Goal: Information Seeking & Learning: Check status

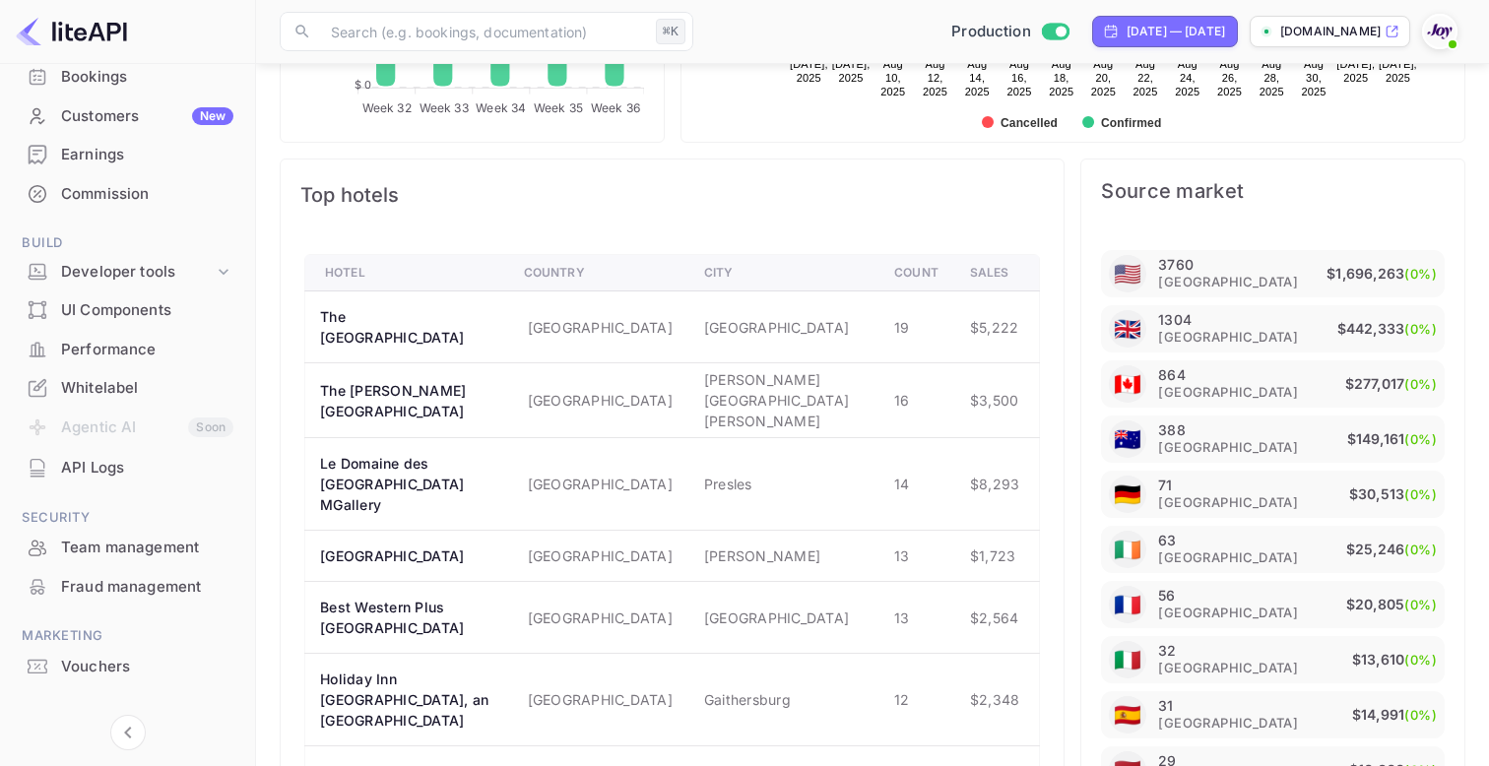
scroll to position [183, 0]
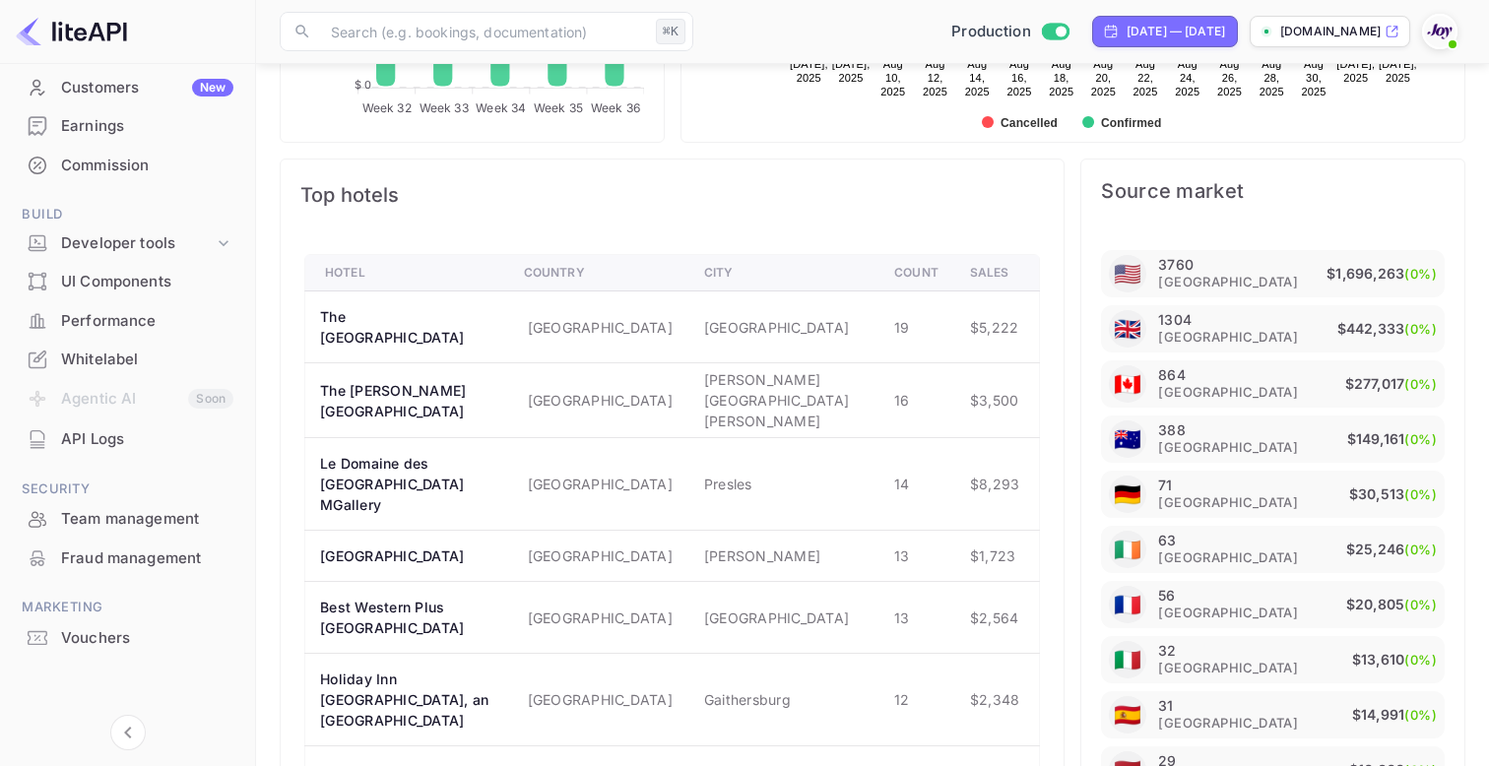
click at [130, 319] on div "Performance" at bounding box center [147, 321] width 172 height 23
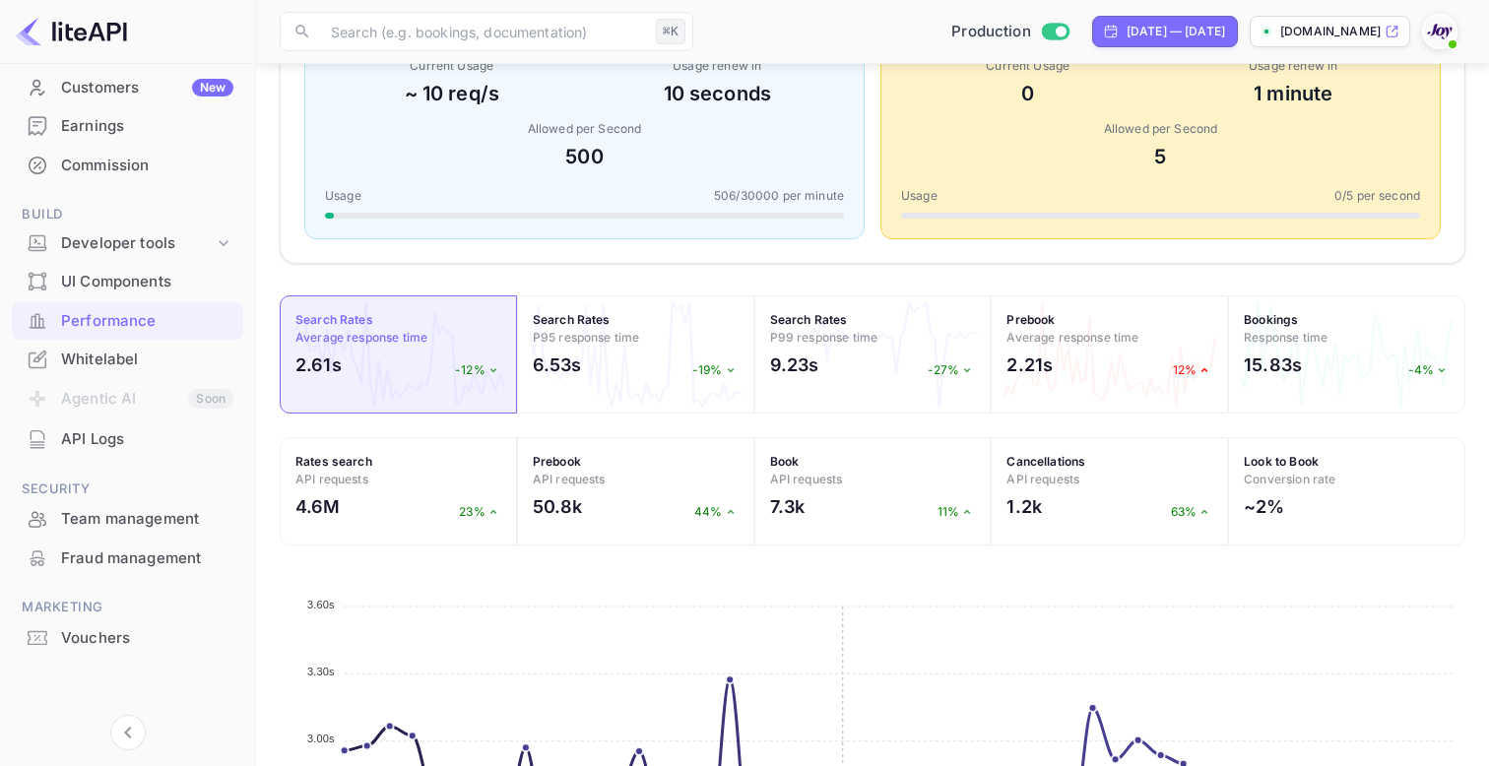
scroll to position [418, 0]
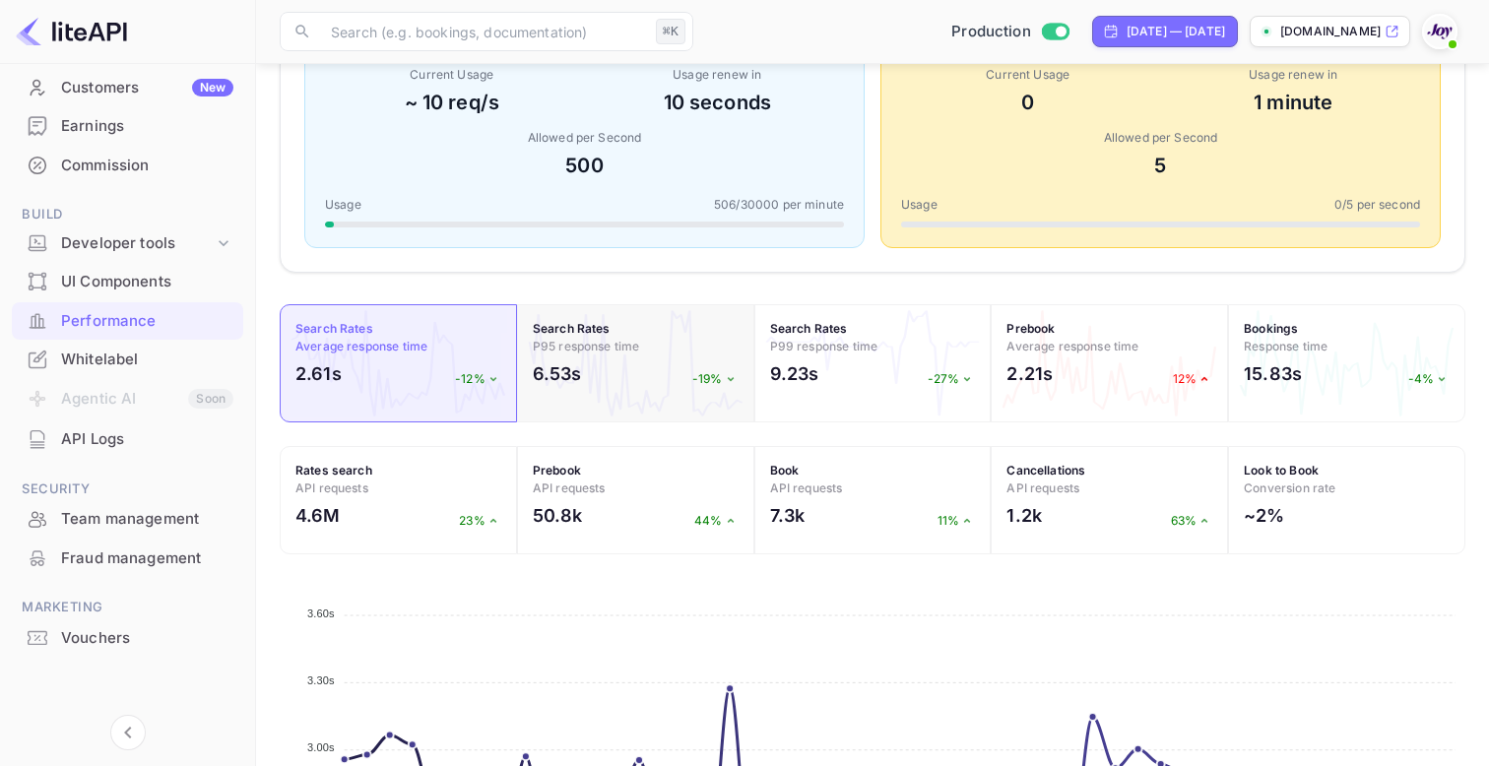
click at [634, 389] on div "6.53s -19%" at bounding box center [636, 378] width 206 height 36
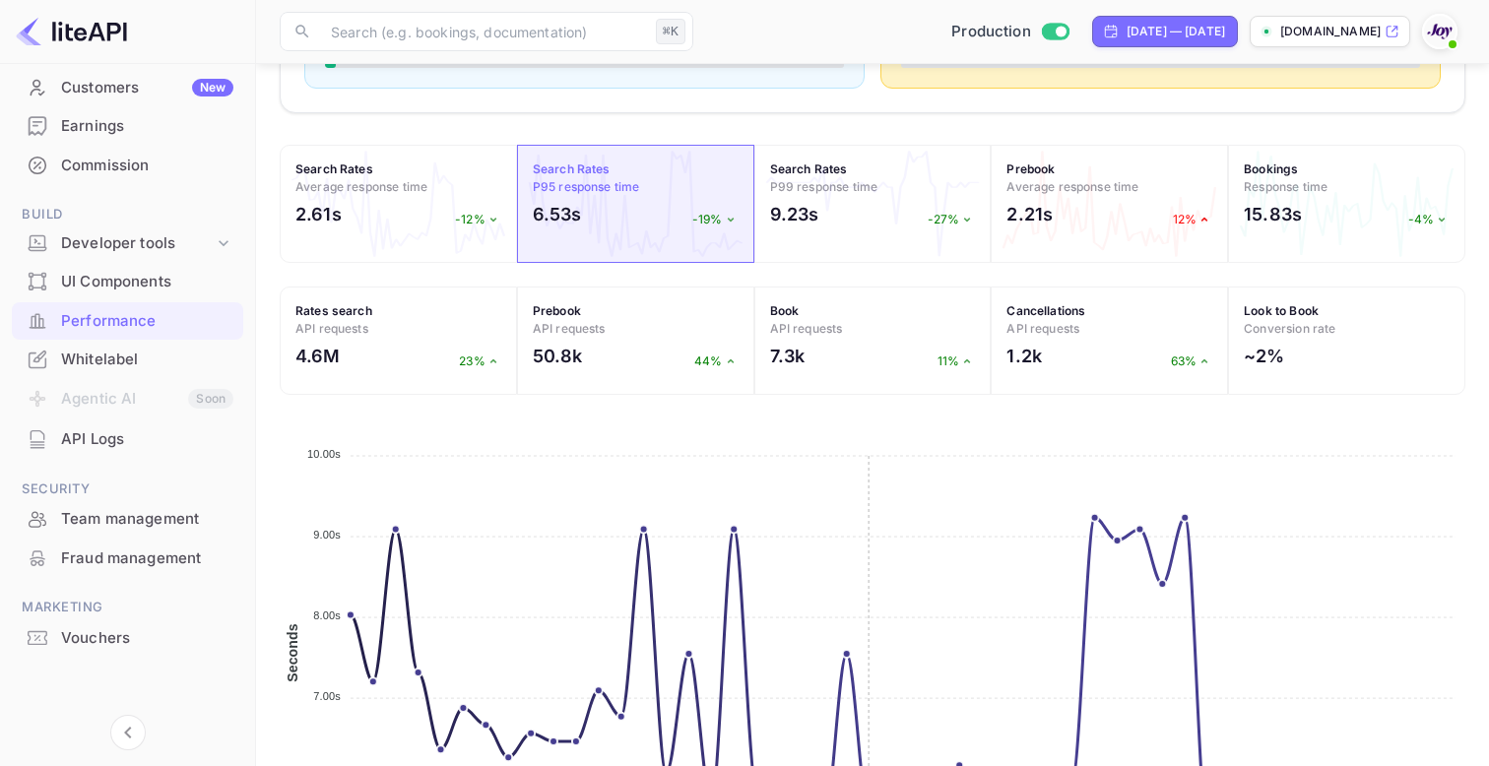
scroll to position [572, 0]
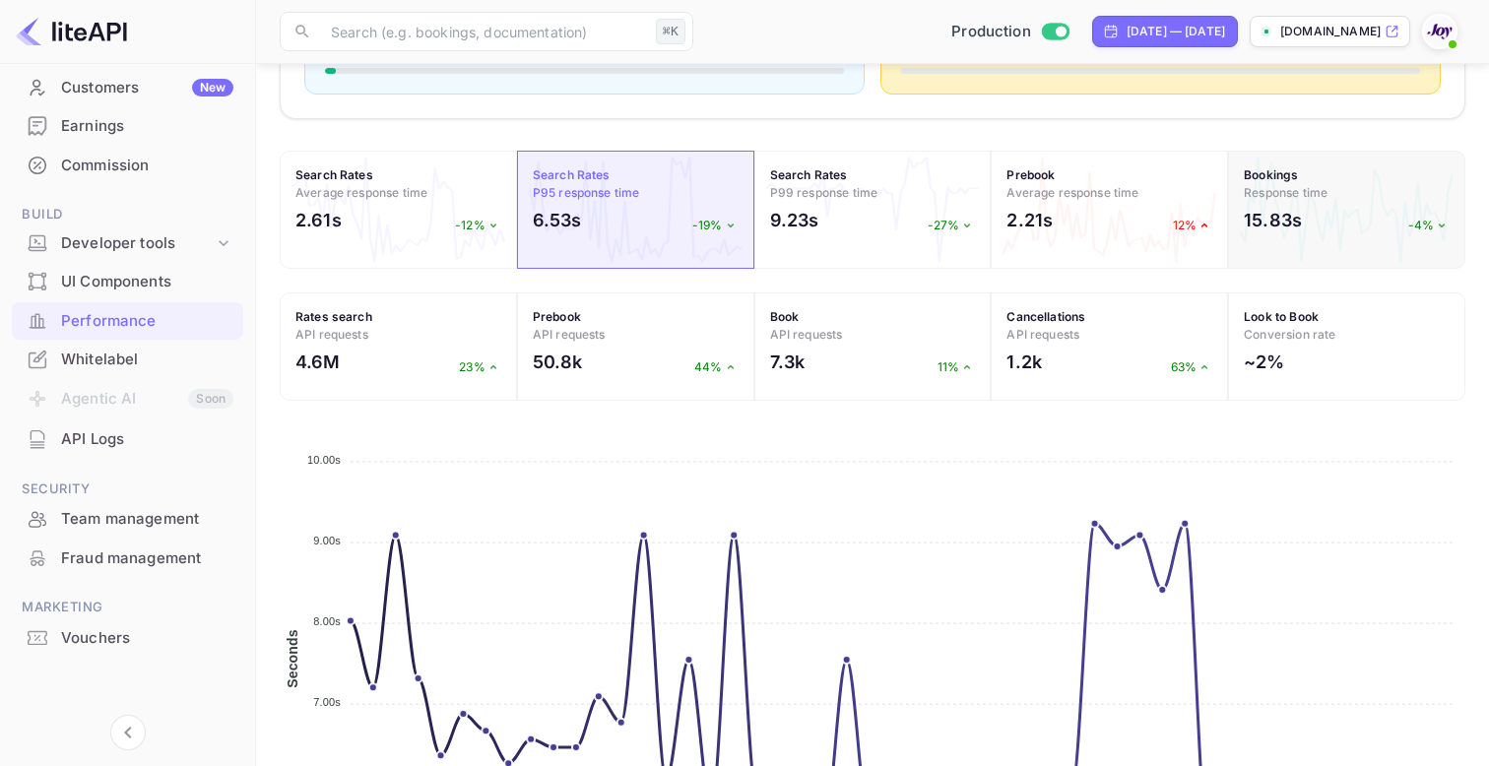
click at [1300, 231] on h2 "15.83s" at bounding box center [1272, 220] width 58 height 27
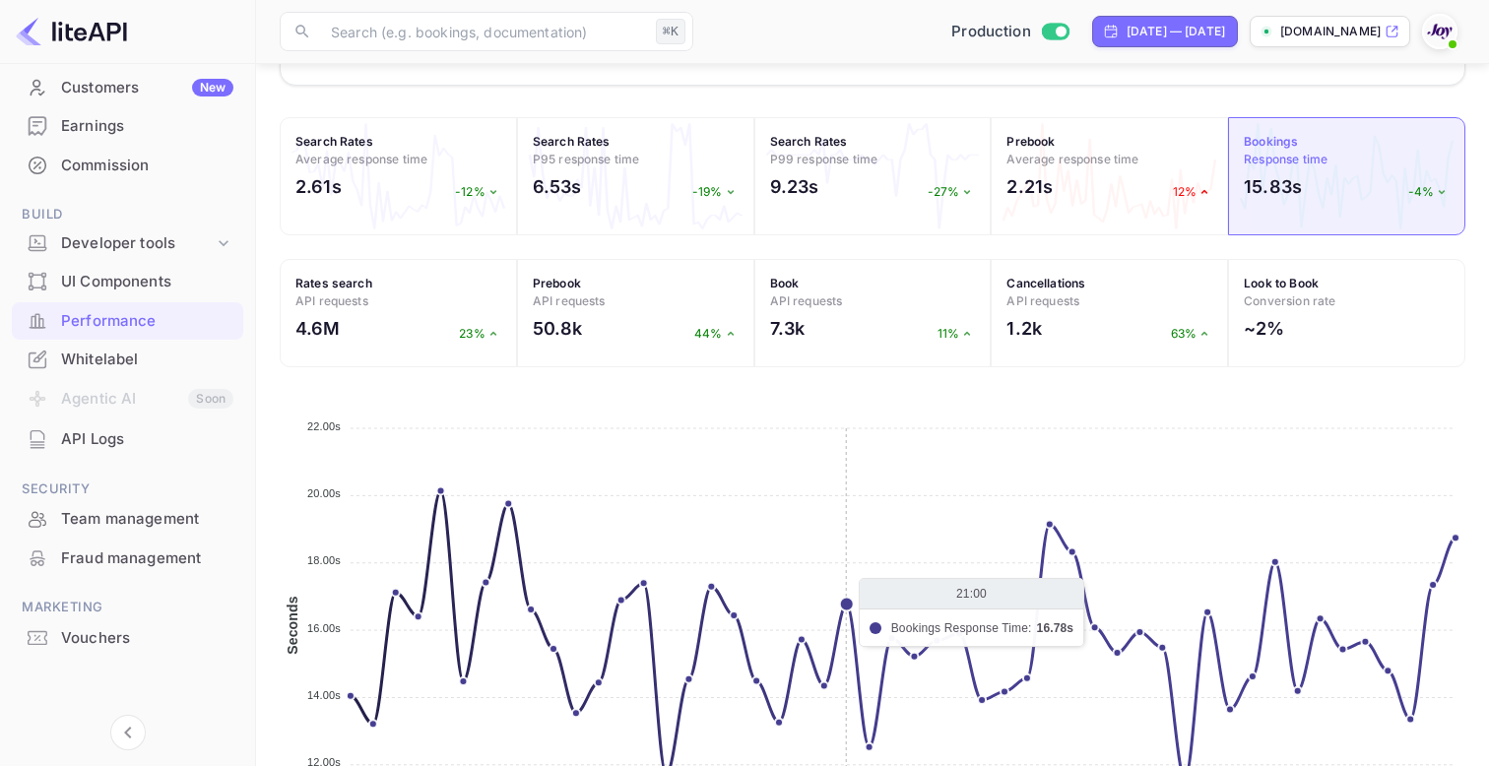
scroll to position [559, 0]
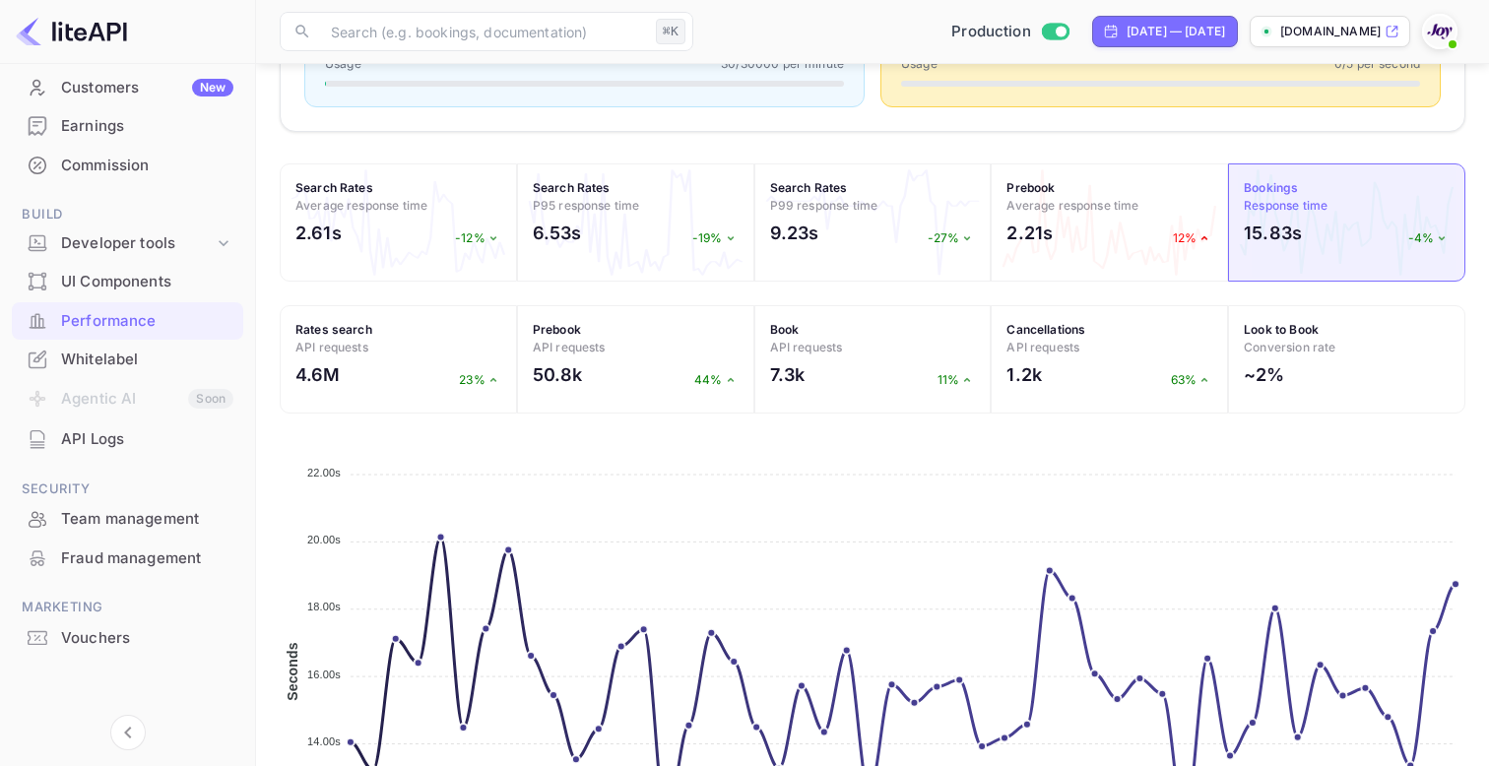
click at [130, 431] on div "API Logs" at bounding box center [147, 439] width 172 height 23
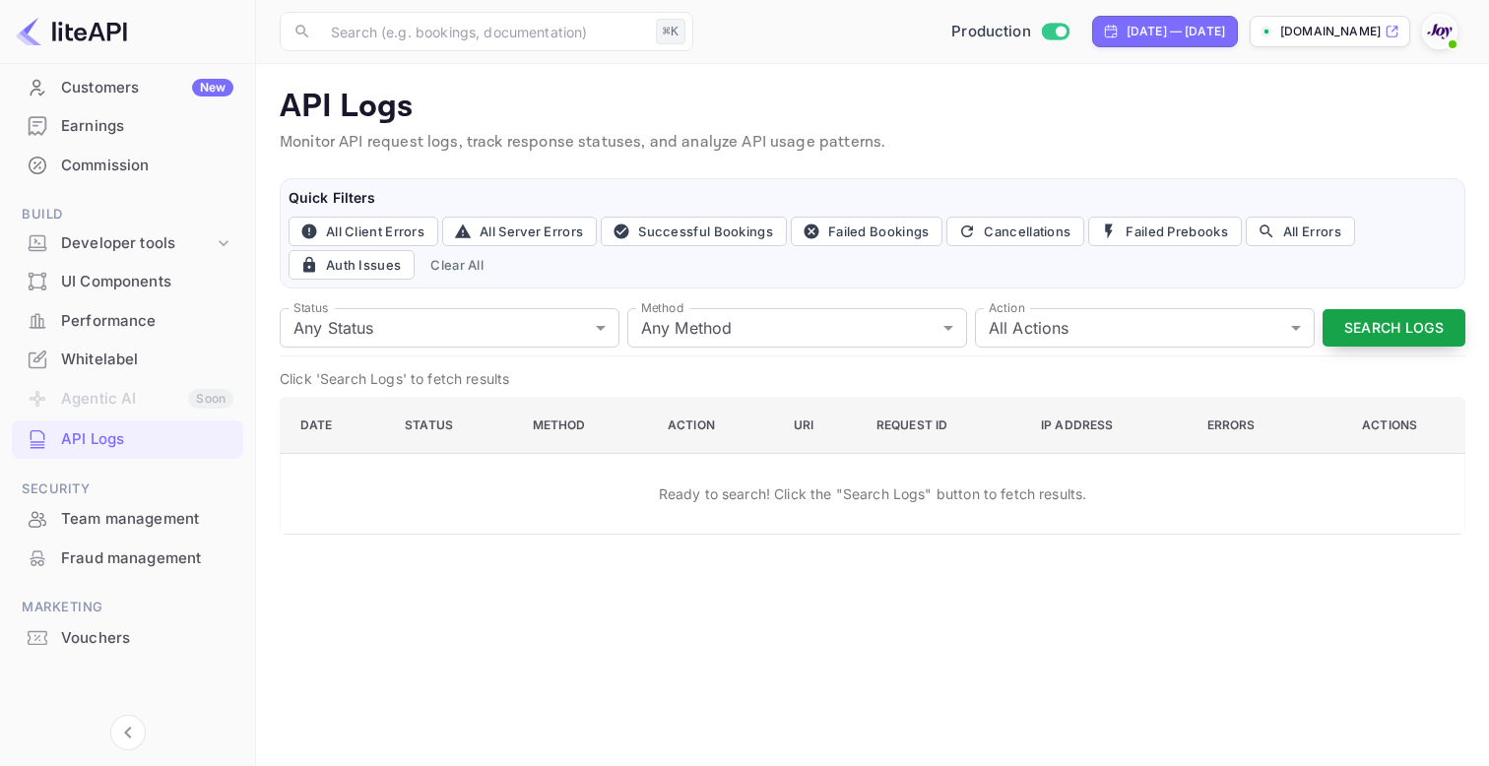
click at [1355, 329] on button "Search Logs" at bounding box center [1393, 328] width 143 height 38
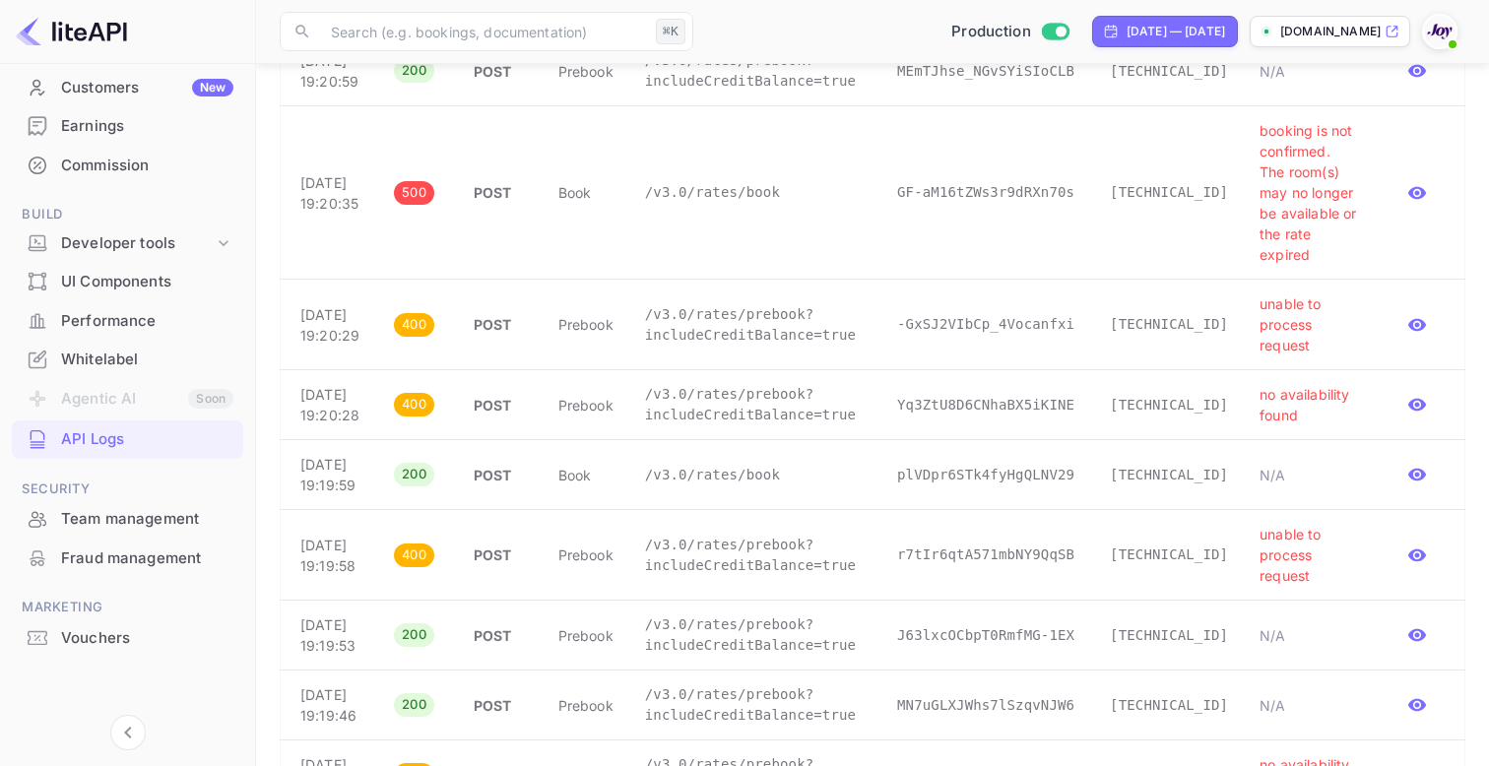
scroll to position [1218, 0]
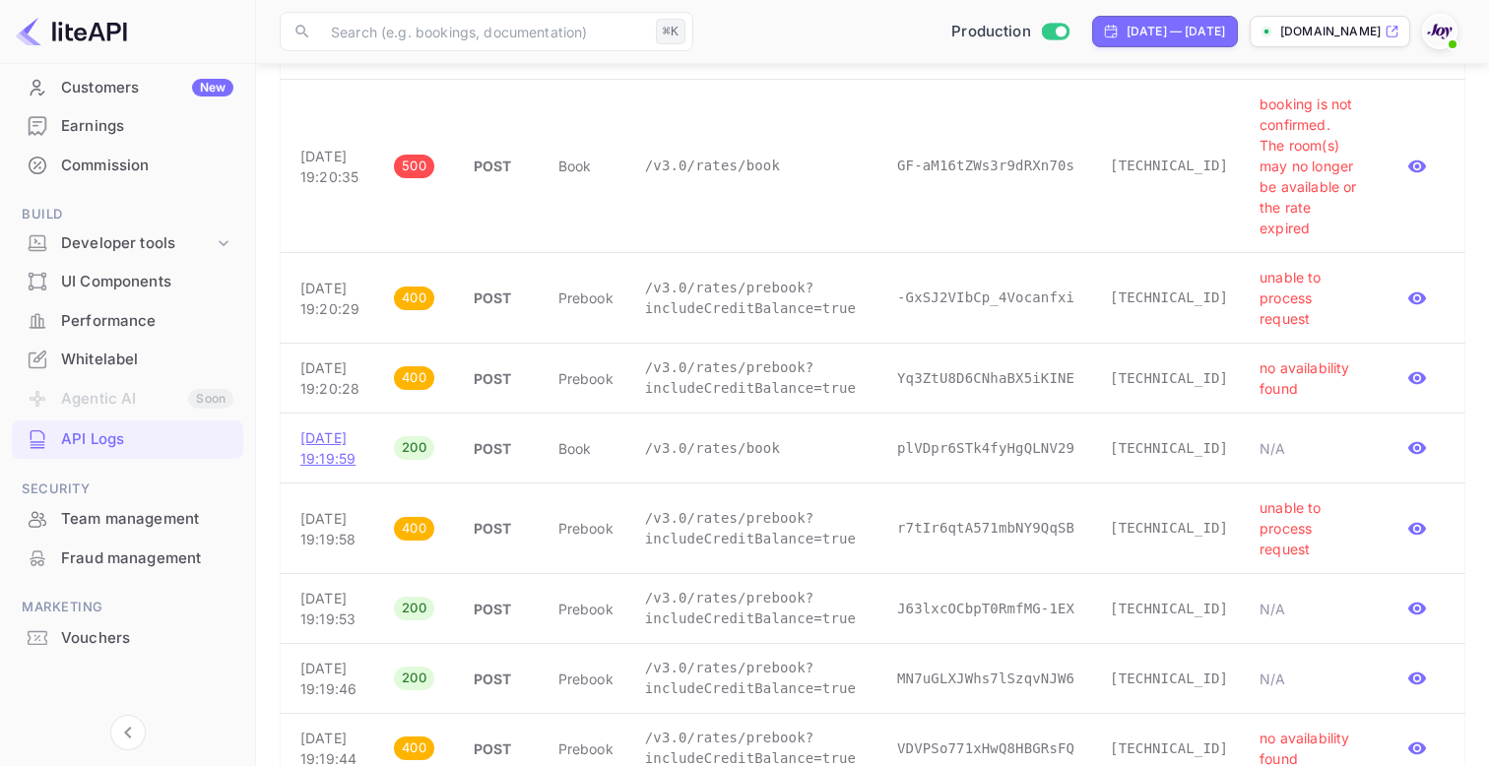
click at [326, 469] on p "[DATE] 19:19:59" at bounding box center [331, 447] width 62 height 41
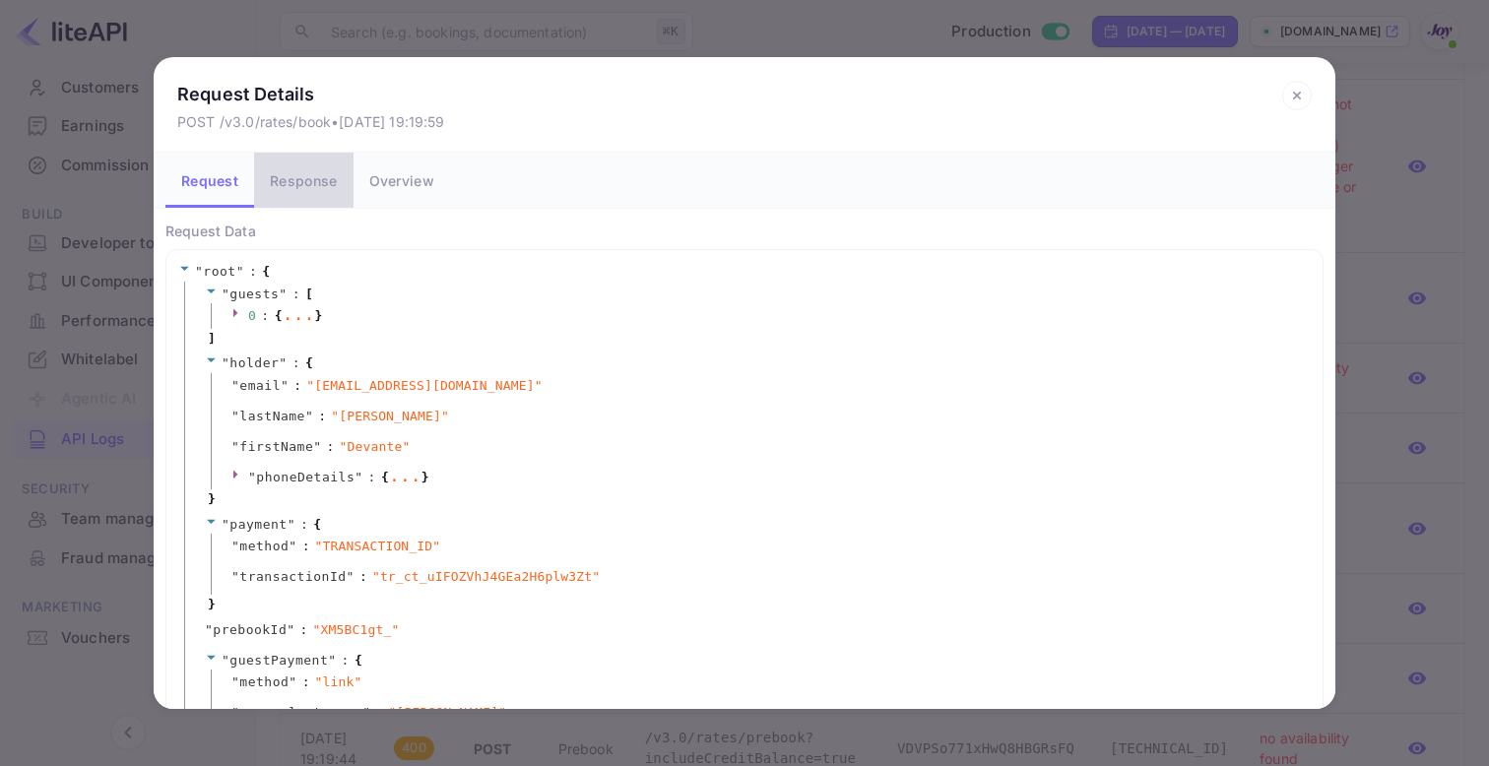
click at [316, 181] on button "Response" at bounding box center [303, 180] width 98 height 55
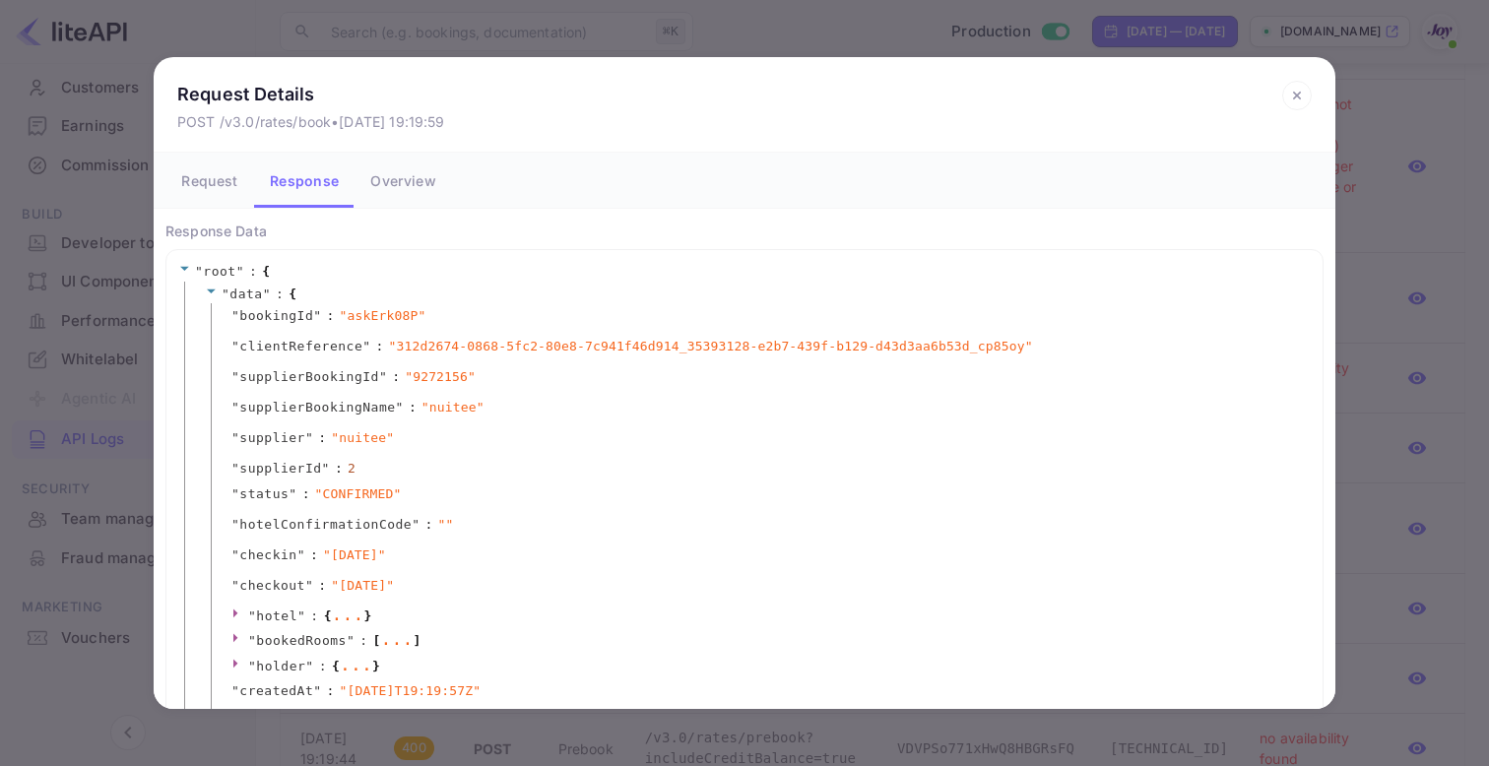
click at [379, 318] on span "" askErk08P "" at bounding box center [383, 316] width 87 height 20
copy span "askErk08P"
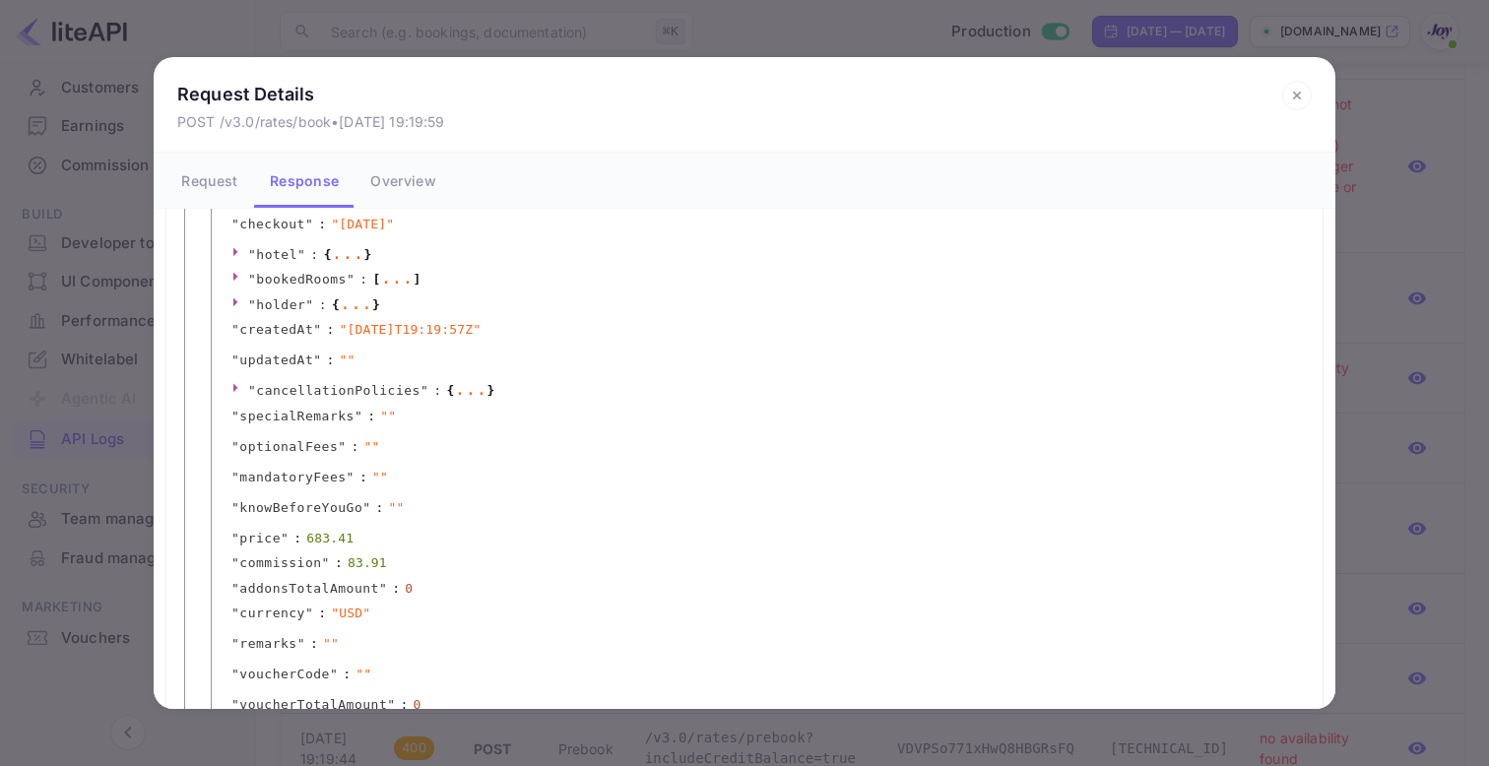
scroll to position [410, 0]
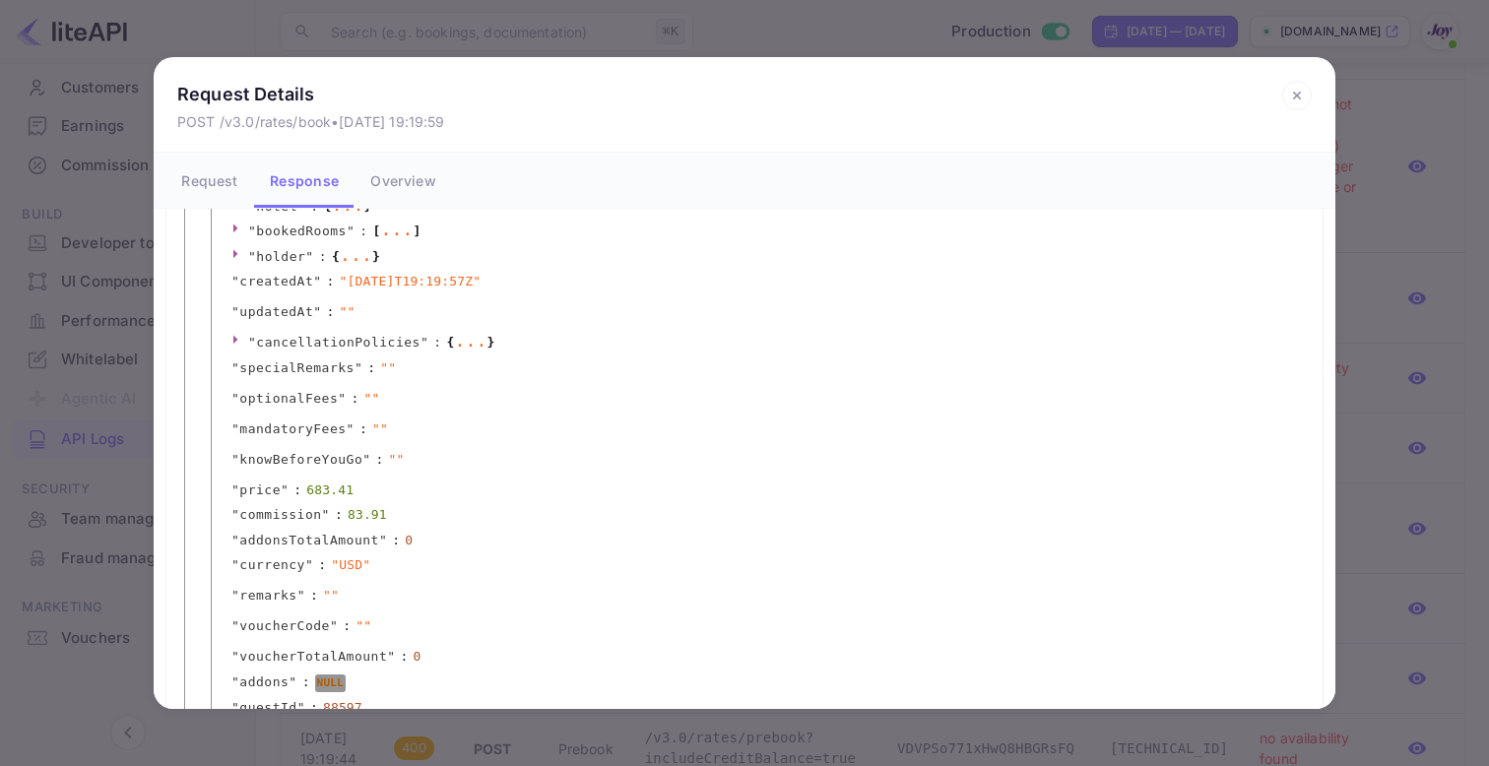
click at [134, 477] on div "Request Details POST /v3.0/rates/book • [DATE] 19:19:59 Request Response Overvi…" at bounding box center [744, 383] width 1489 height 766
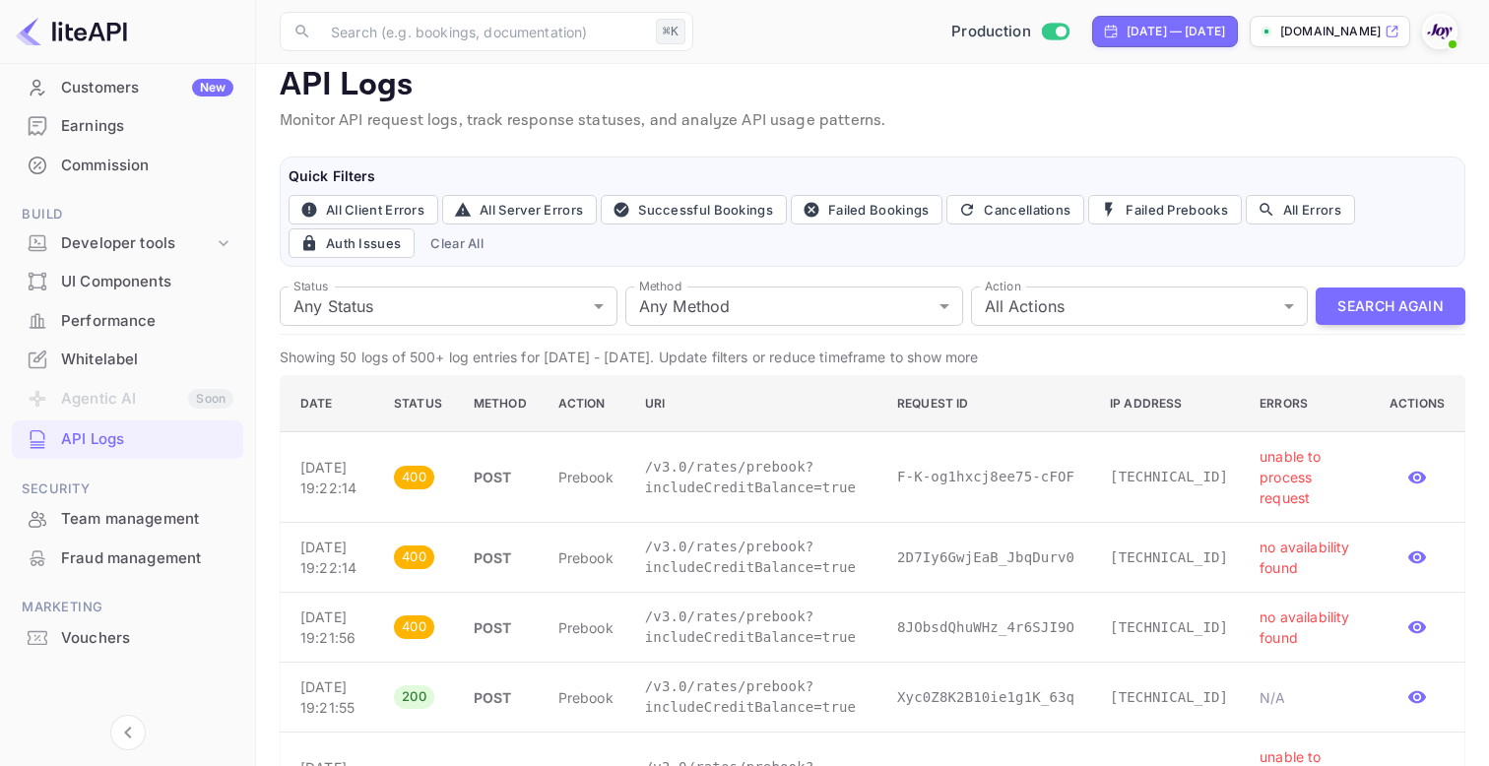
scroll to position [0, 0]
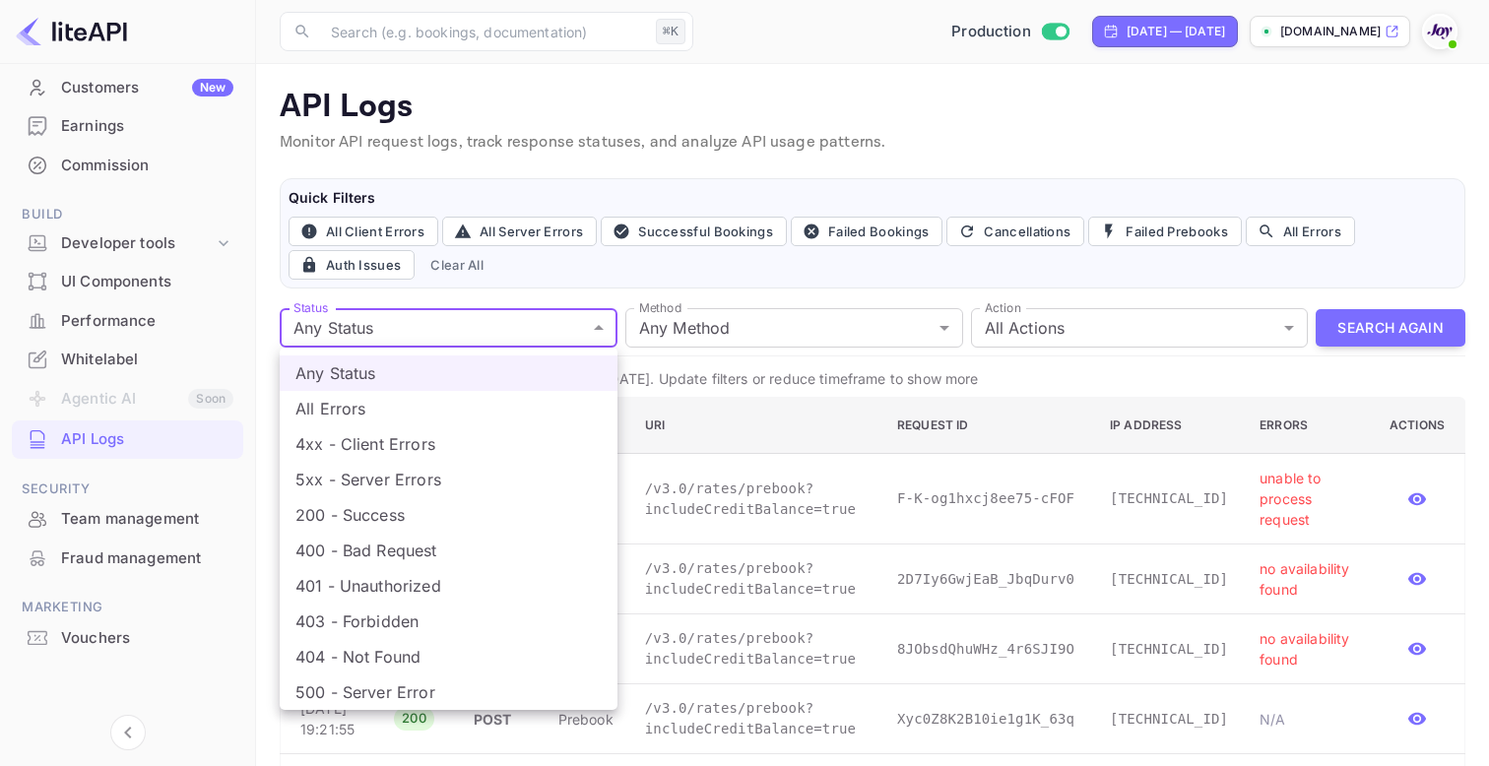
click at [782, 339] on div at bounding box center [744, 383] width 1489 height 766
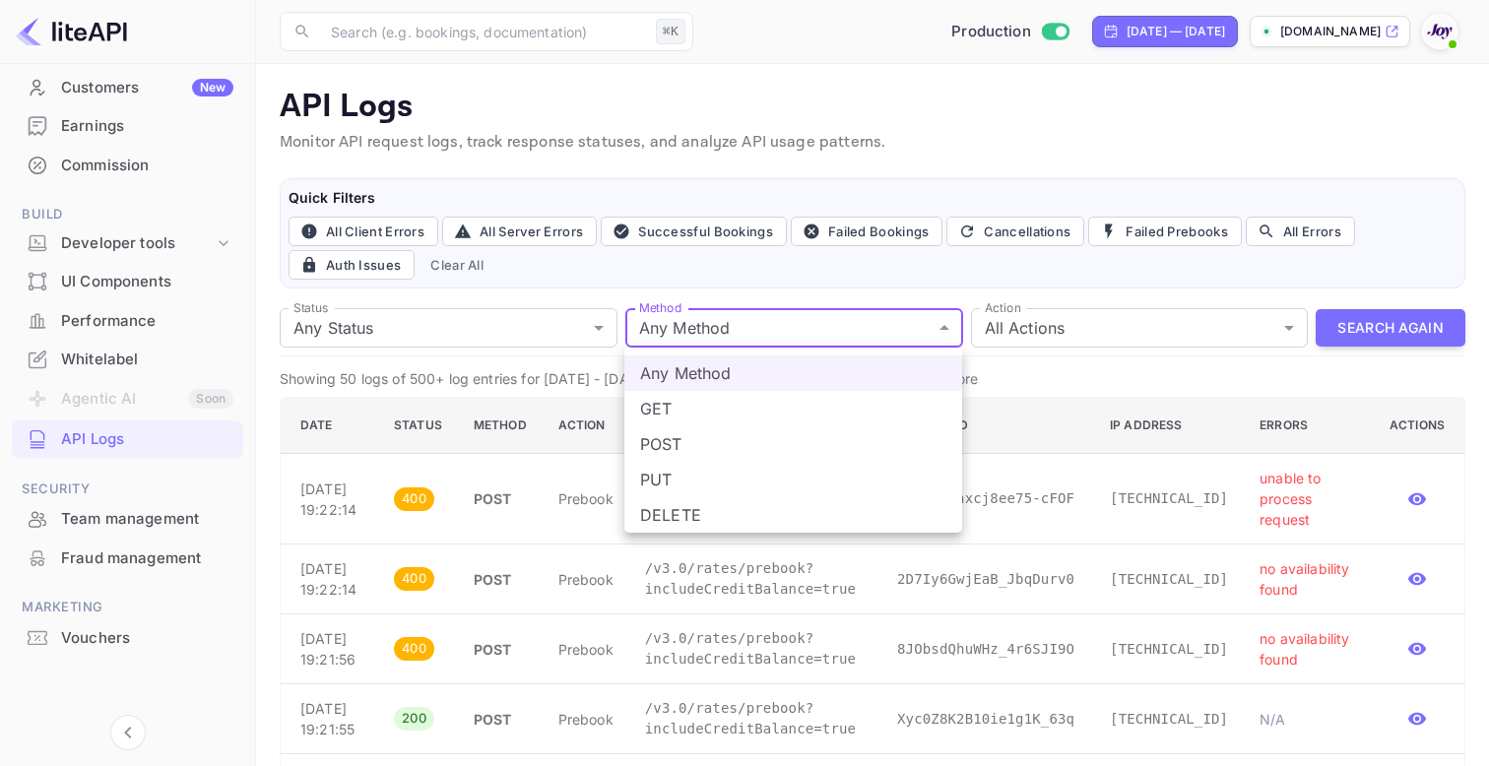
click at [1029, 309] on div at bounding box center [744, 383] width 1489 height 766
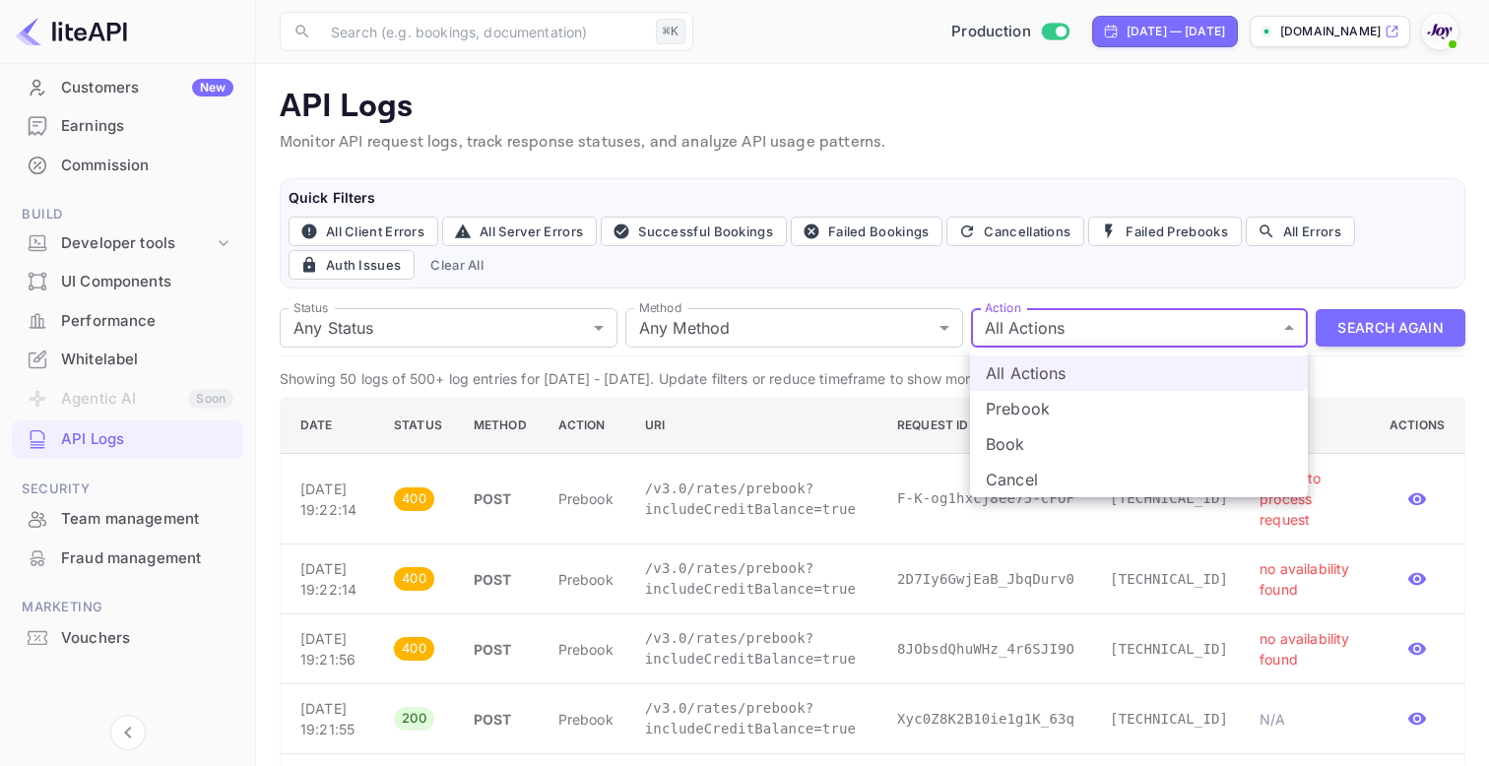
click at [1023, 444] on li "Book" at bounding box center [1139, 443] width 338 height 35
type input "book"
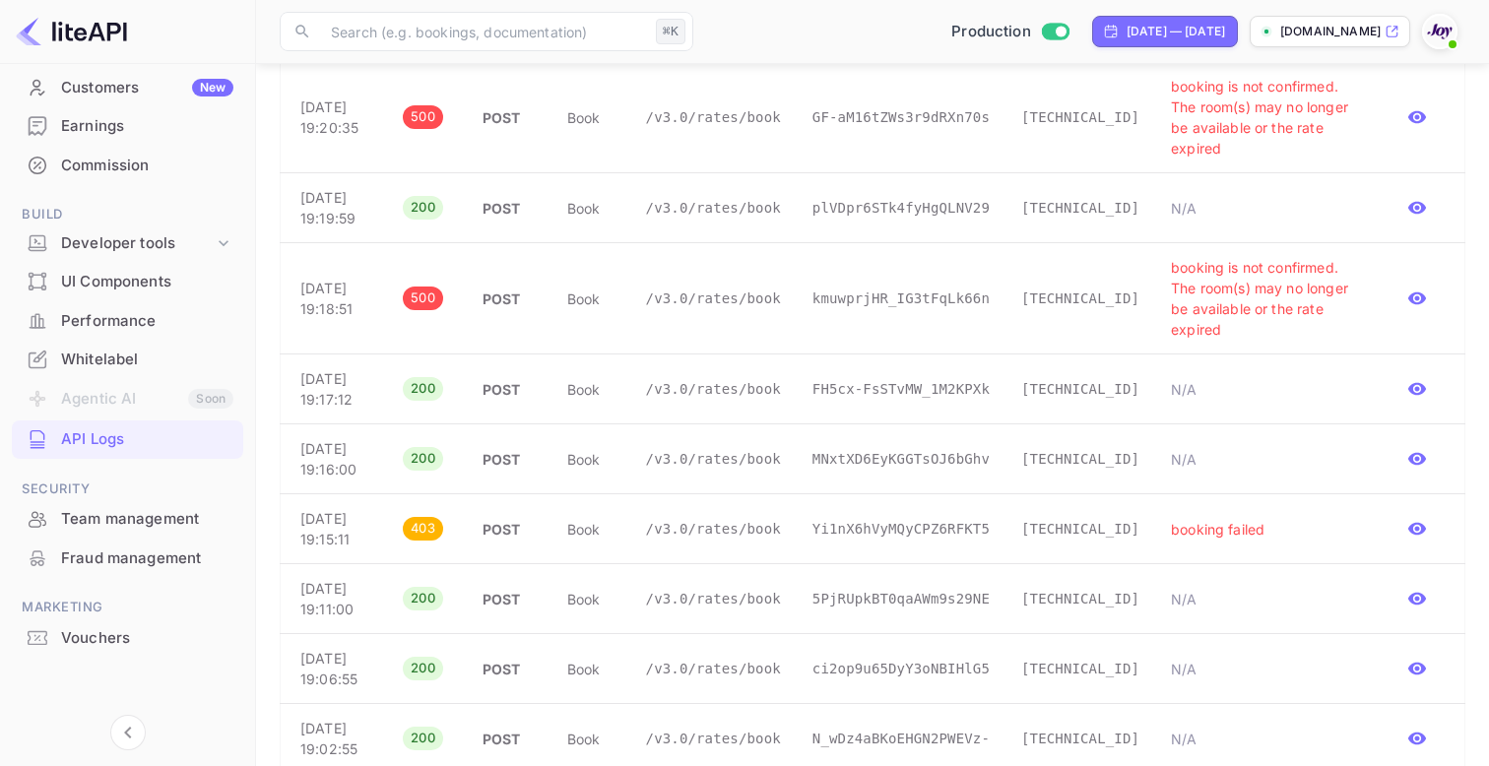
scroll to position [451, 0]
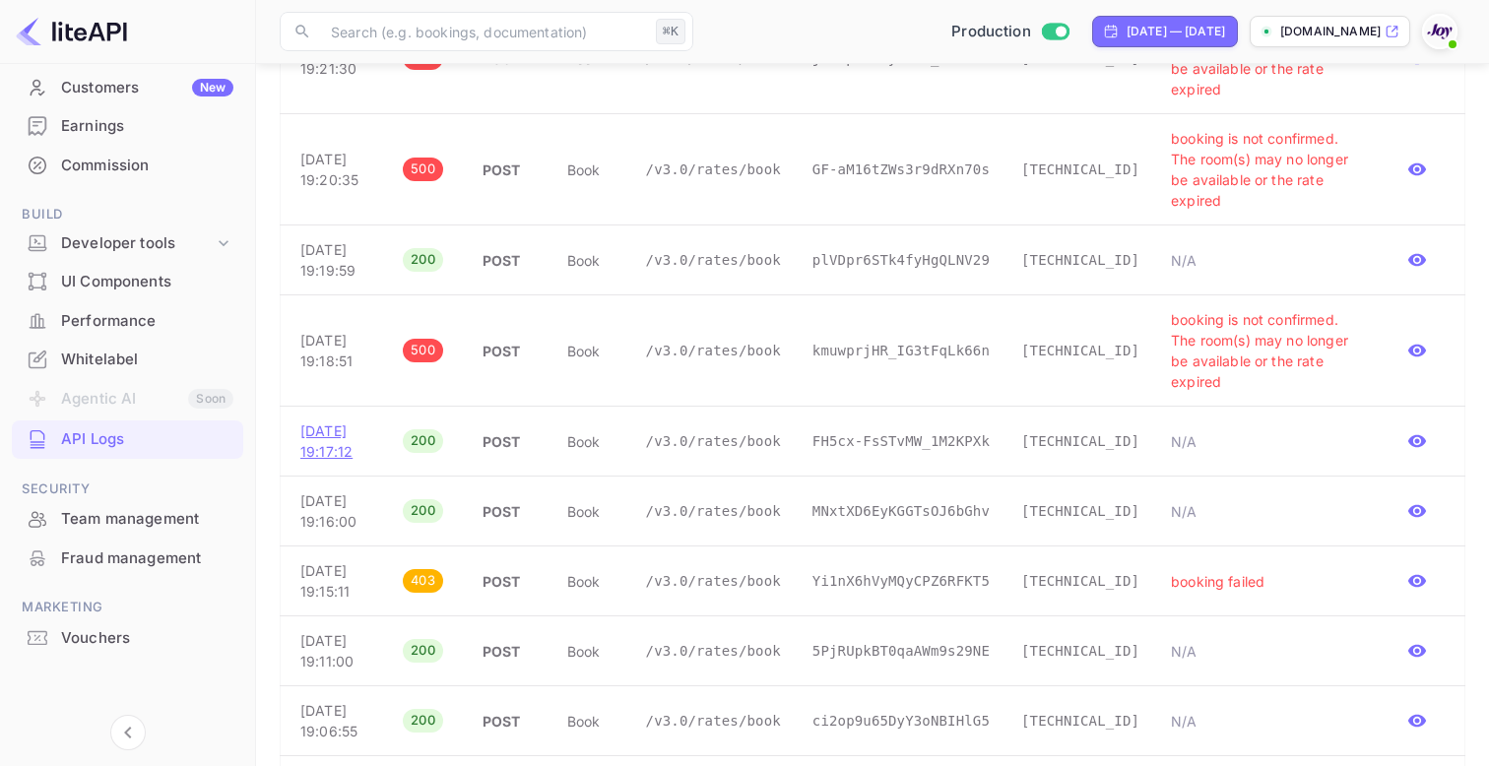
click at [326, 461] on p "[DATE] 19:17:12" at bounding box center [335, 440] width 71 height 41
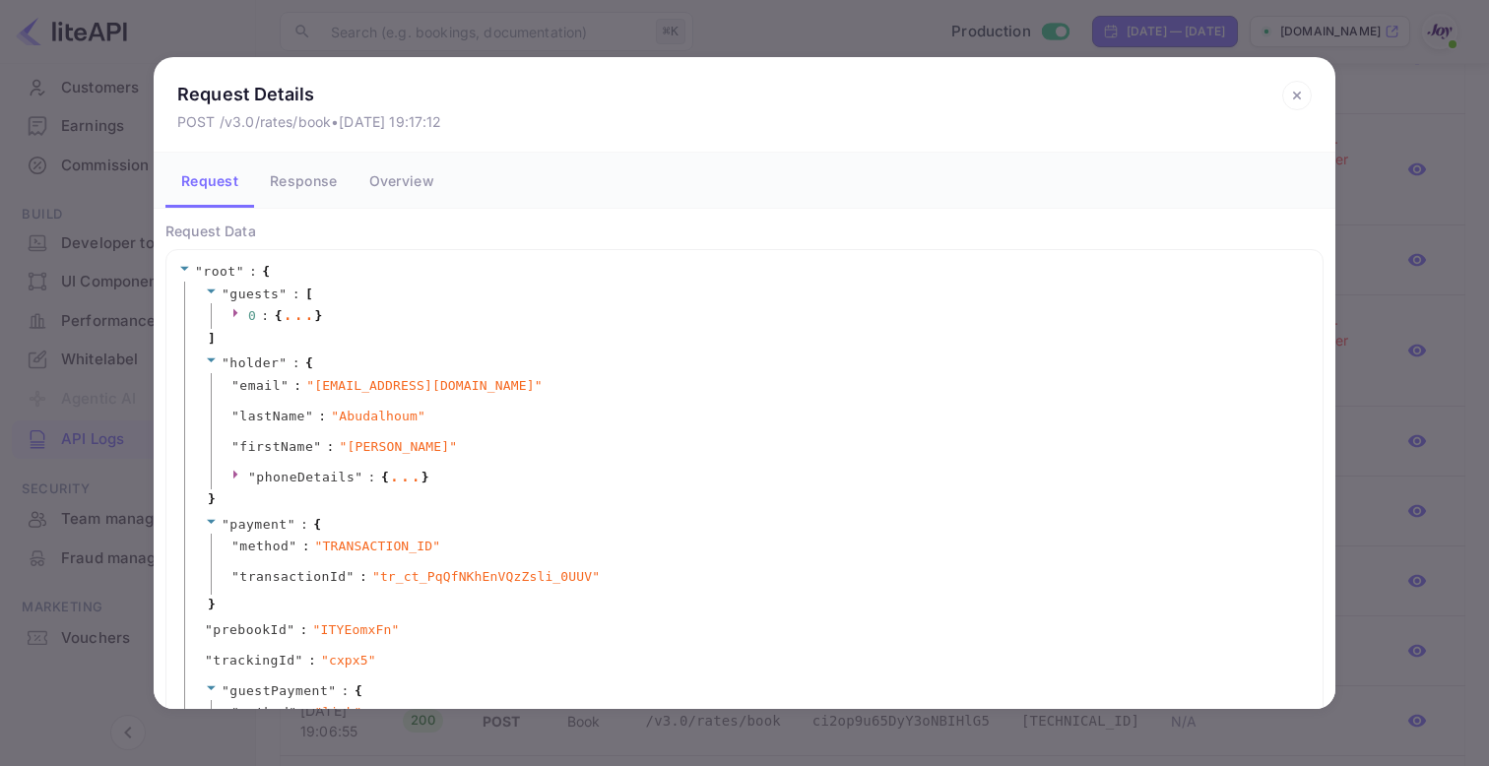
click at [387, 172] on button "Overview" at bounding box center [401, 180] width 96 height 55
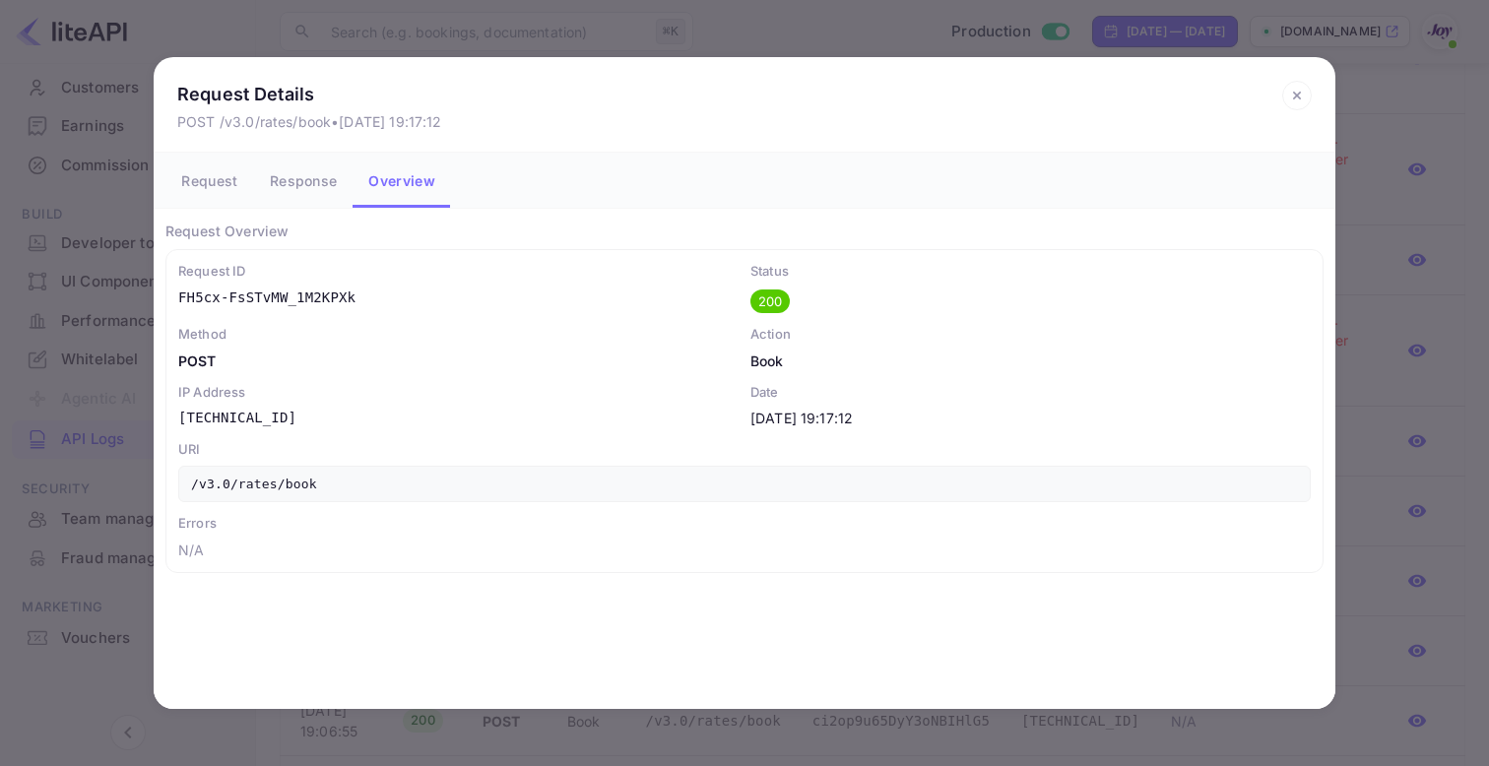
click at [302, 175] on button "Response" at bounding box center [303, 180] width 98 height 55
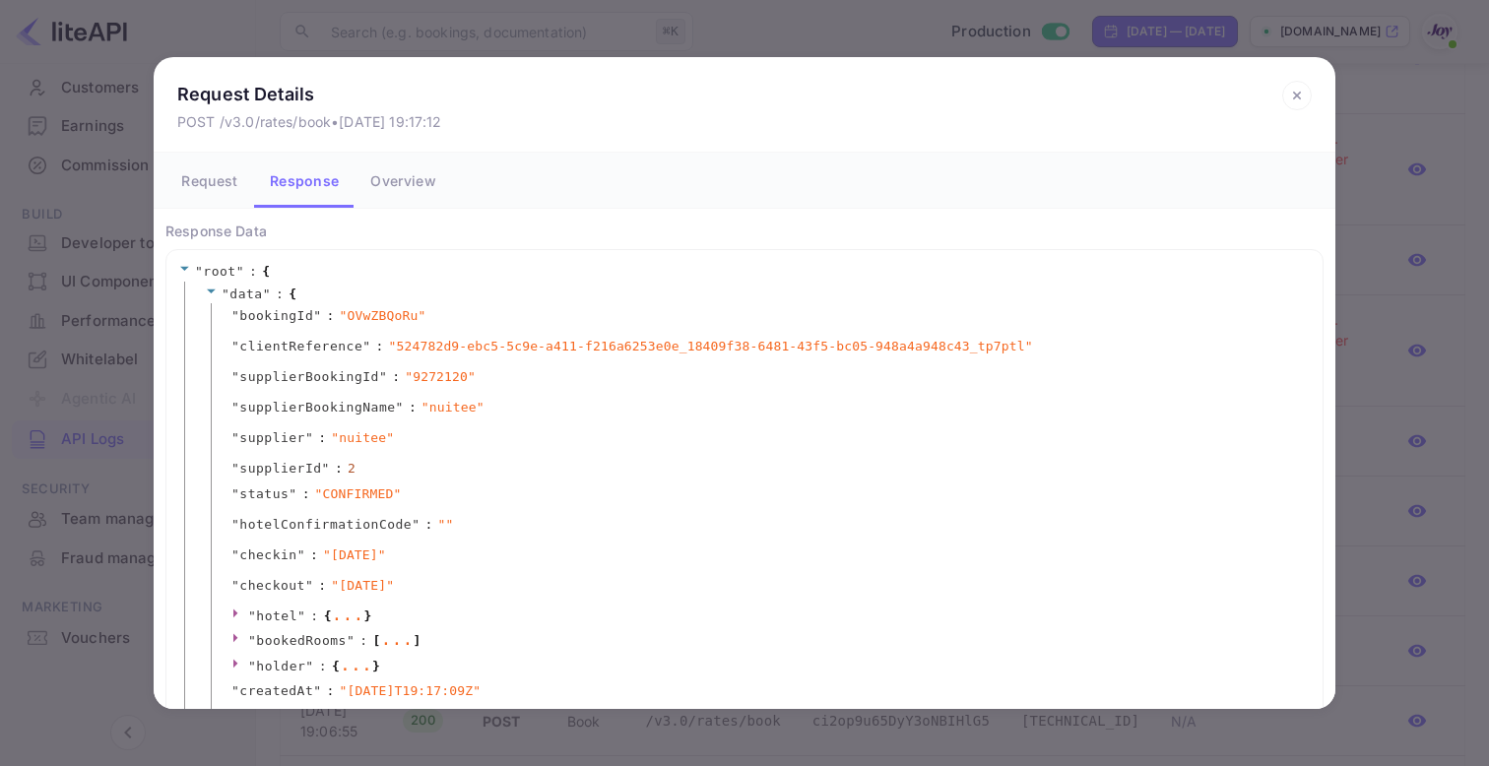
click at [374, 316] on span "" OVwZBQoRu "" at bounding box center [383, 316] width 87 height 20
copy span "OVwZBQoRu"
click at [1302, 99] on icon at bounding box center [1297, 96] width 30 height 30
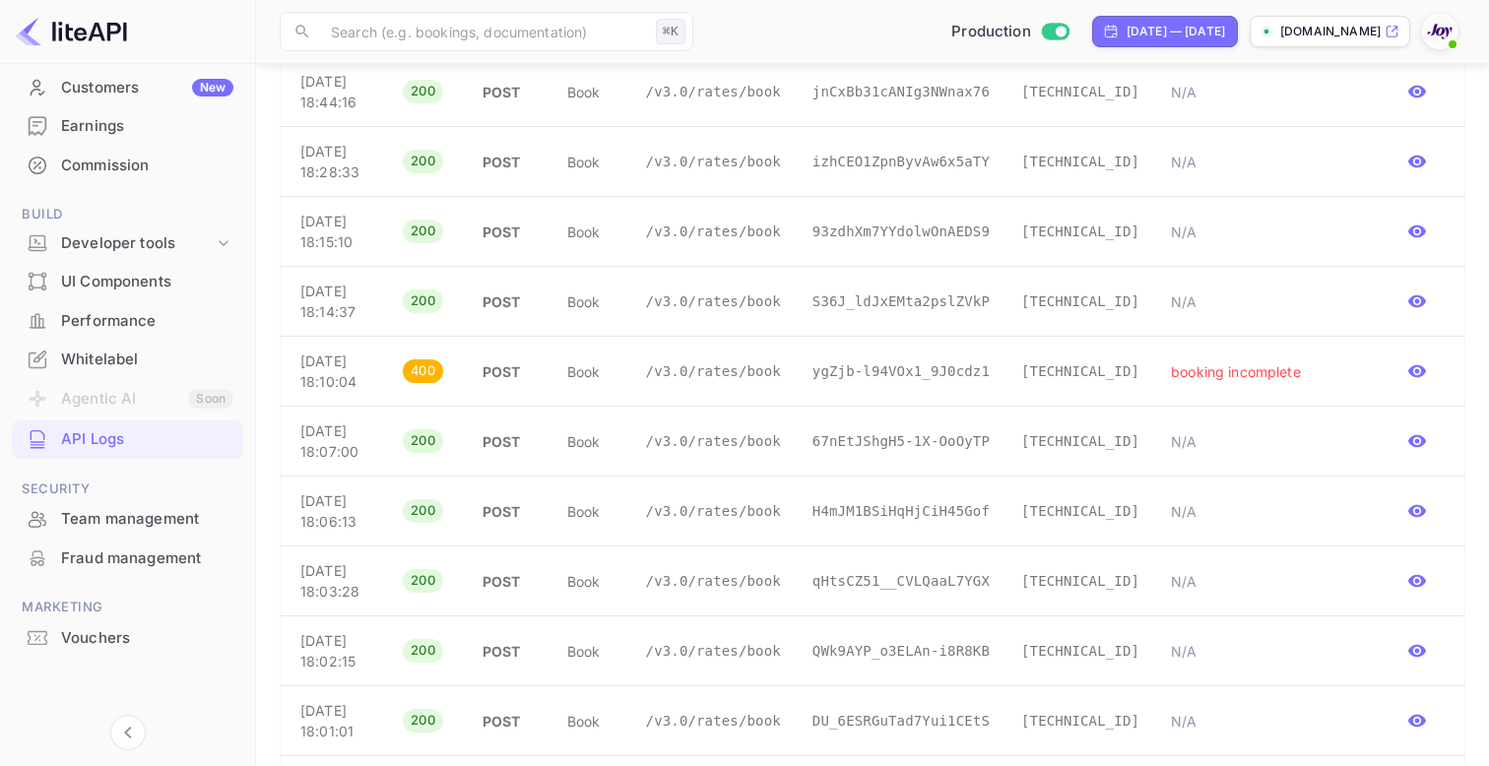
scroll to position [1529, 0]
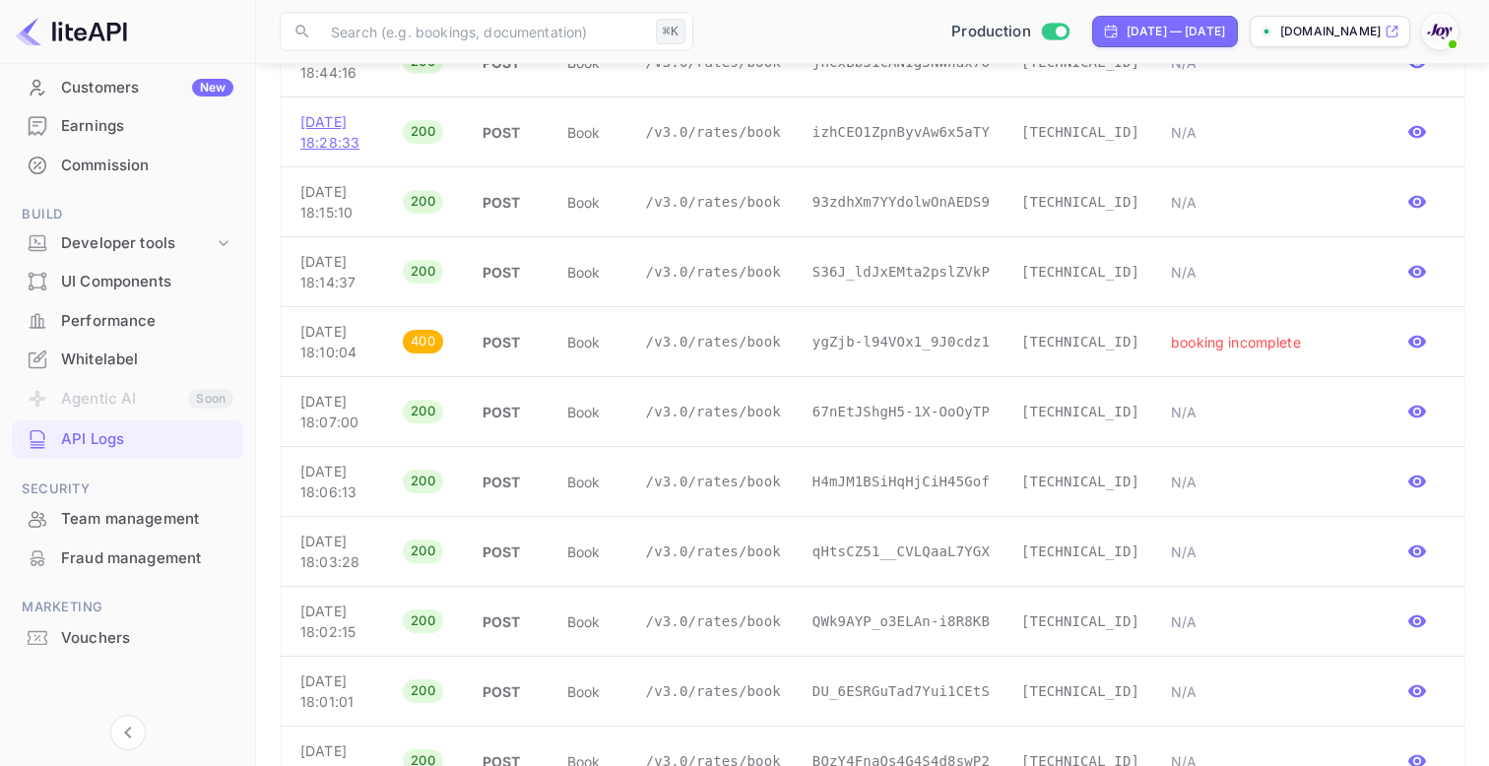
click at [320, 153] on p "[DATE] 18:28:33" at bounding box center [335, 131] width 71 height 41
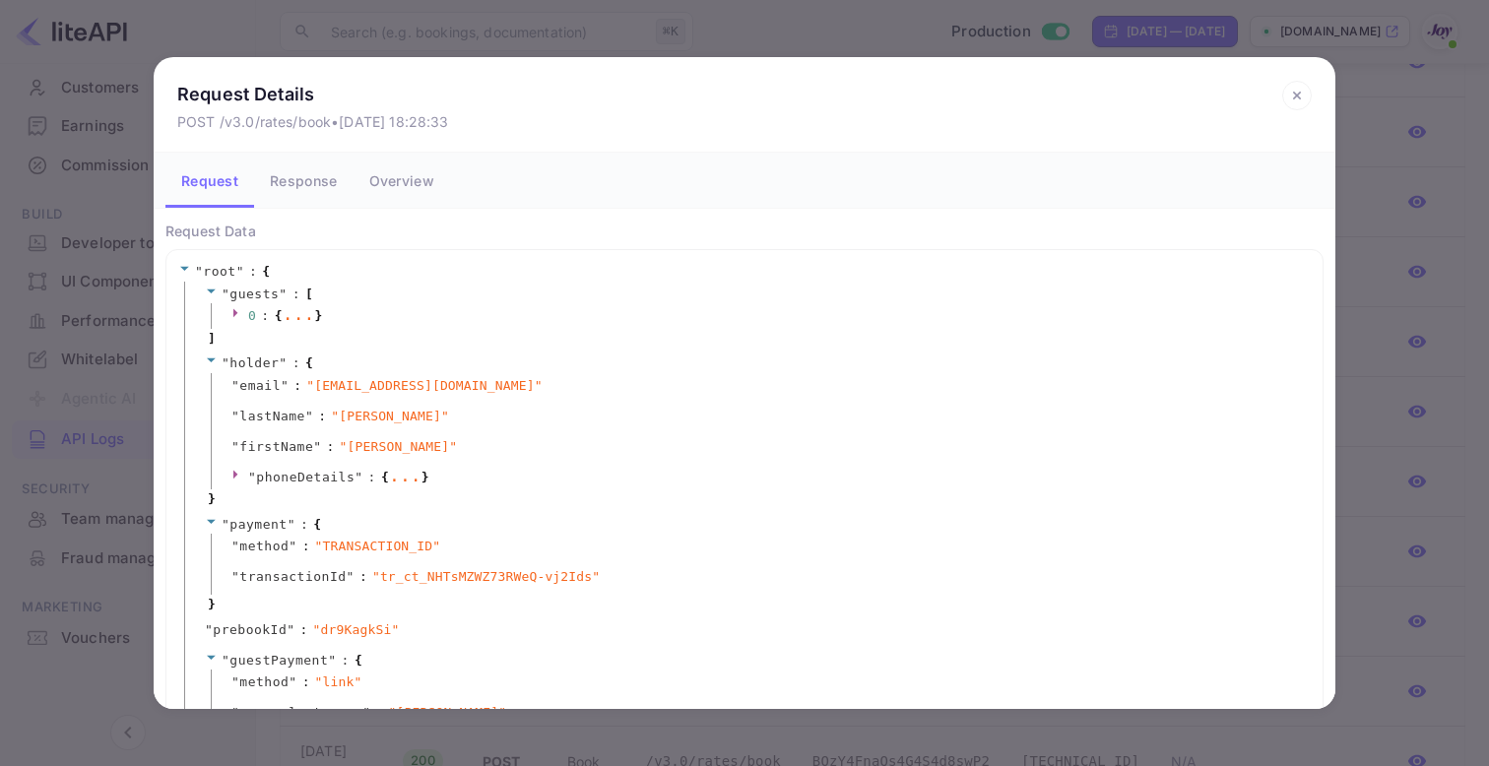
click at [317, 182] on button "Response" at bounding box center [303, 180] width 98 height 55
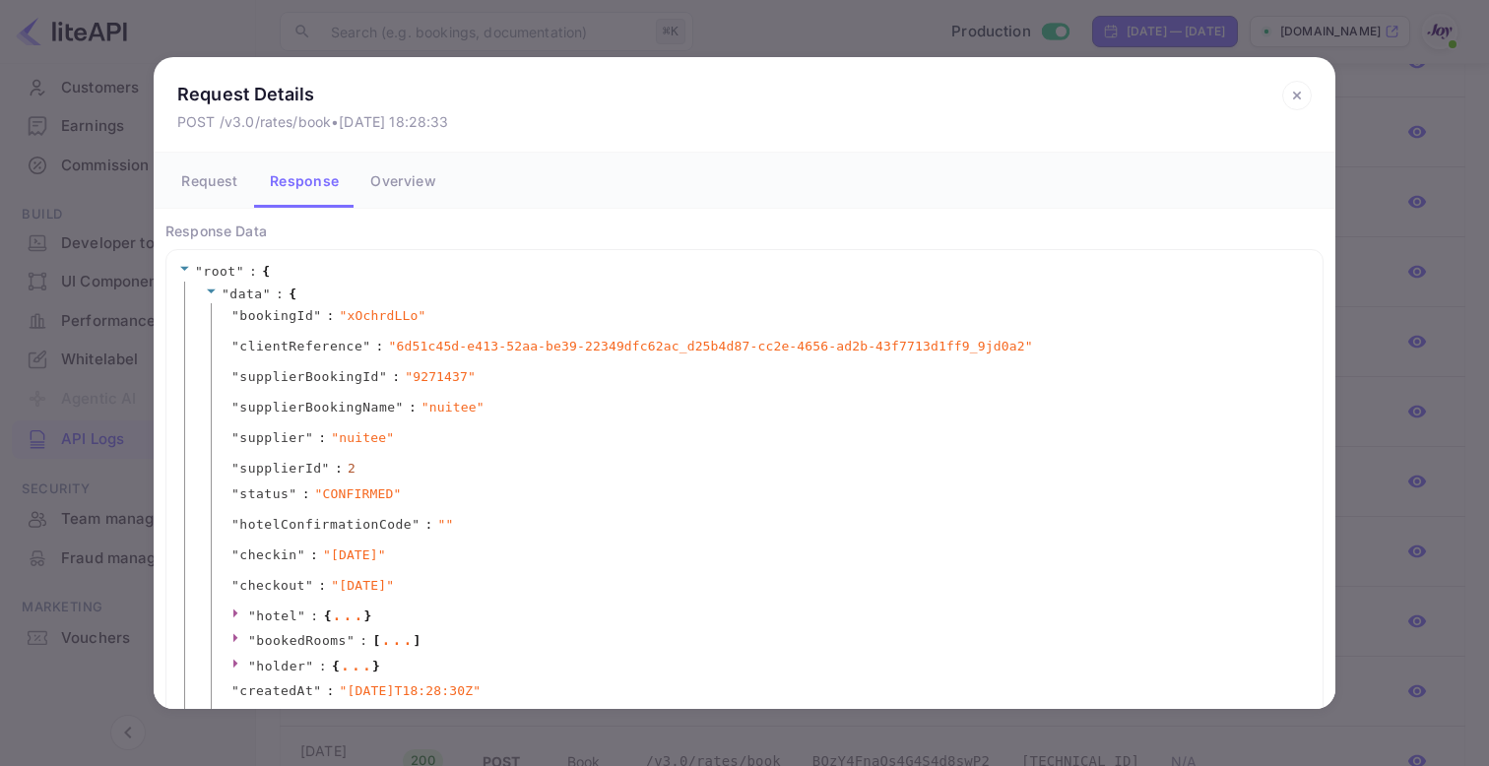
click at [403, 184] on button "Overview" at bounding box center [402, 180] width 96 height 55
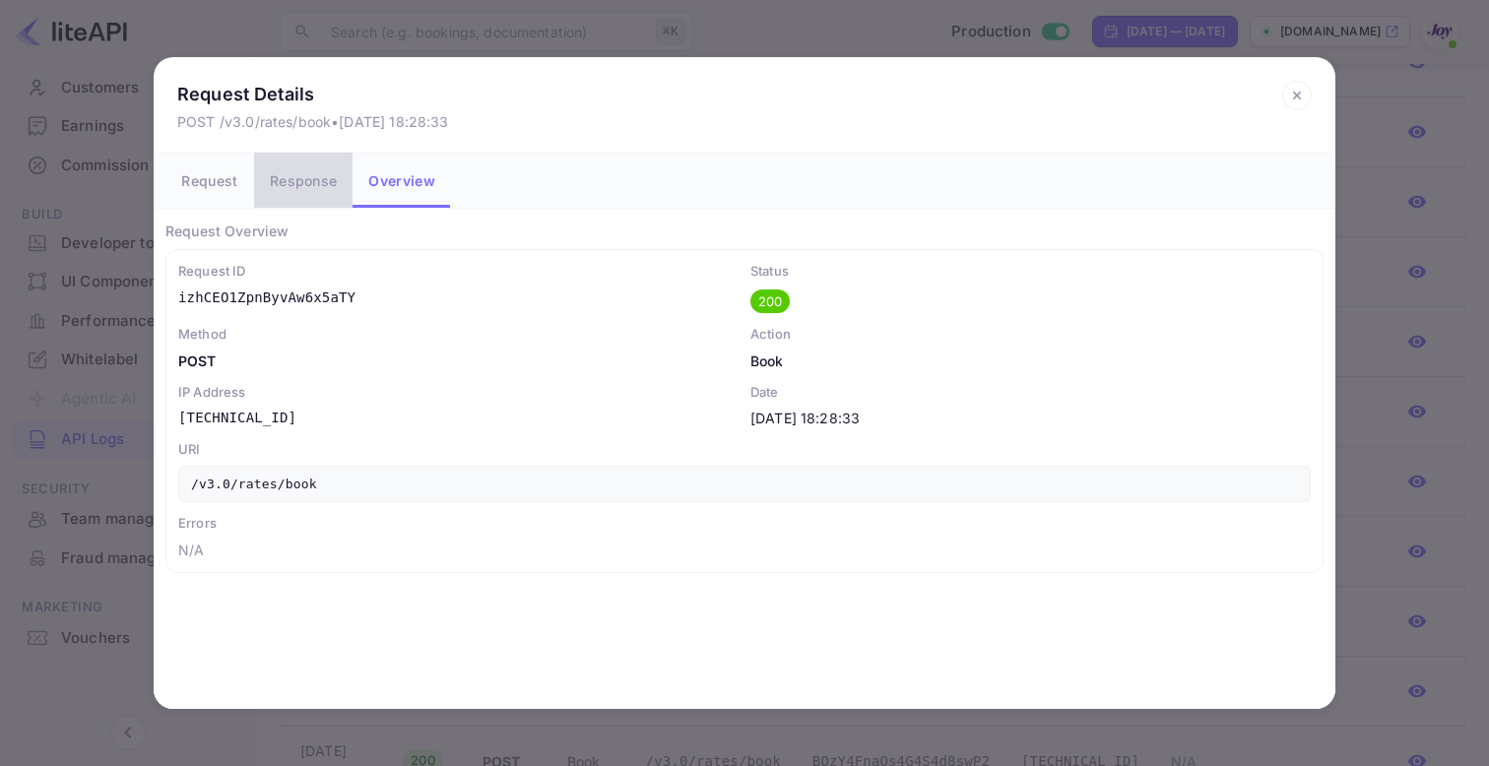
click at [327, 168] on button "Response" at bounding box center [303, 180] width 98 height 55
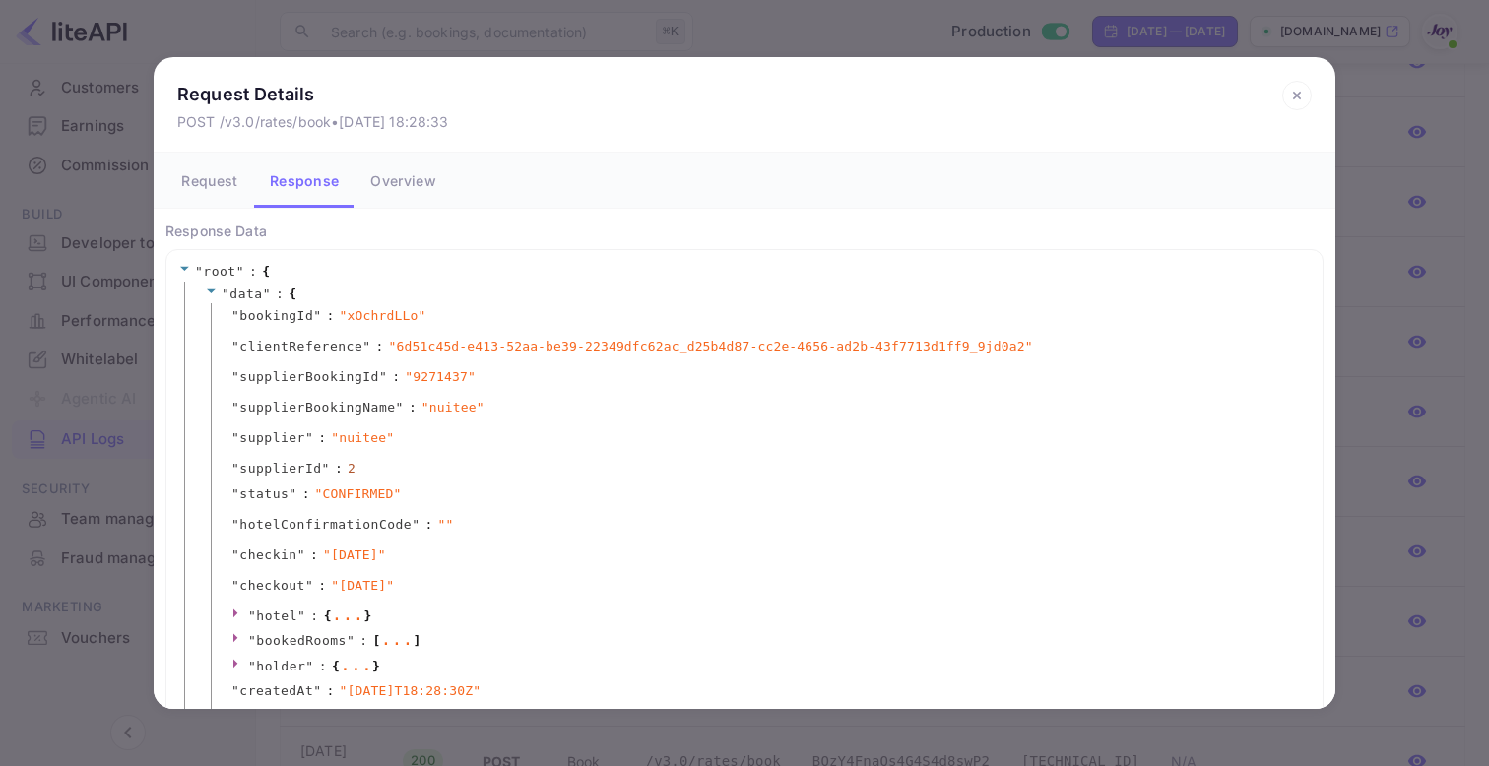
click at [376, 315] on span "" xOchrdLLo "" at bounding box center [383, 316] width 87 height 20
copy span "xOchrdLLo"
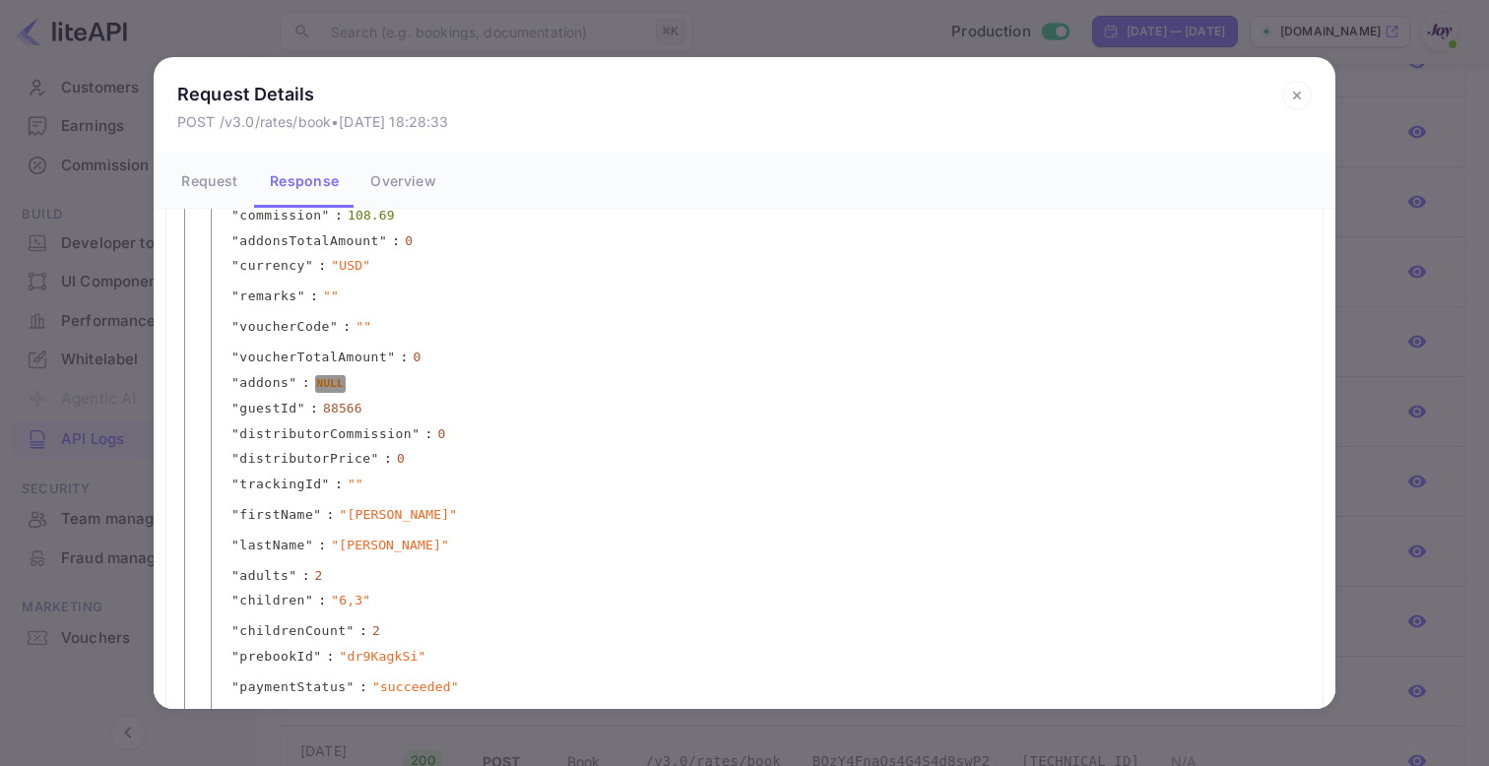
scroll to position [714, 0]
